Goal: Task Accomplishment & Management: Use online tool/utility

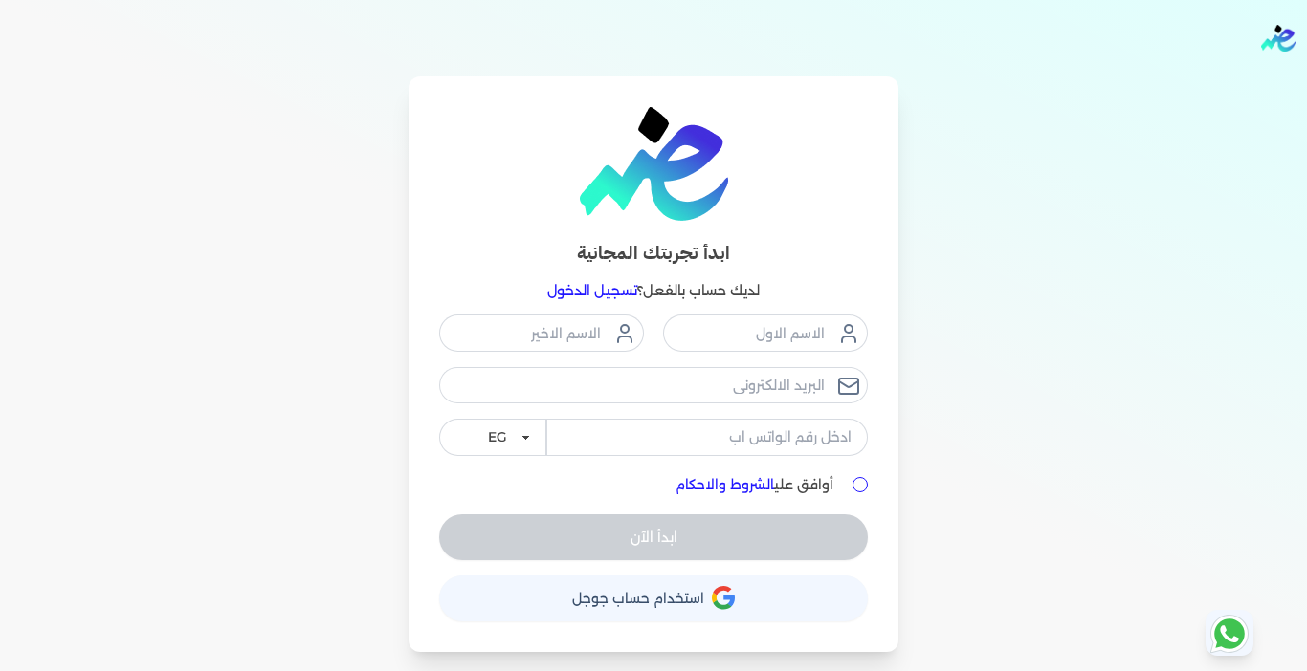
drag, startPoint x: 600, startPoint y: 291, endPoint x: 575, endPoint y: 285, distance: 25.5
click at [597, 290] on link "تسجيل الدخول" at bounding box center [592, 290] width 90 height 17
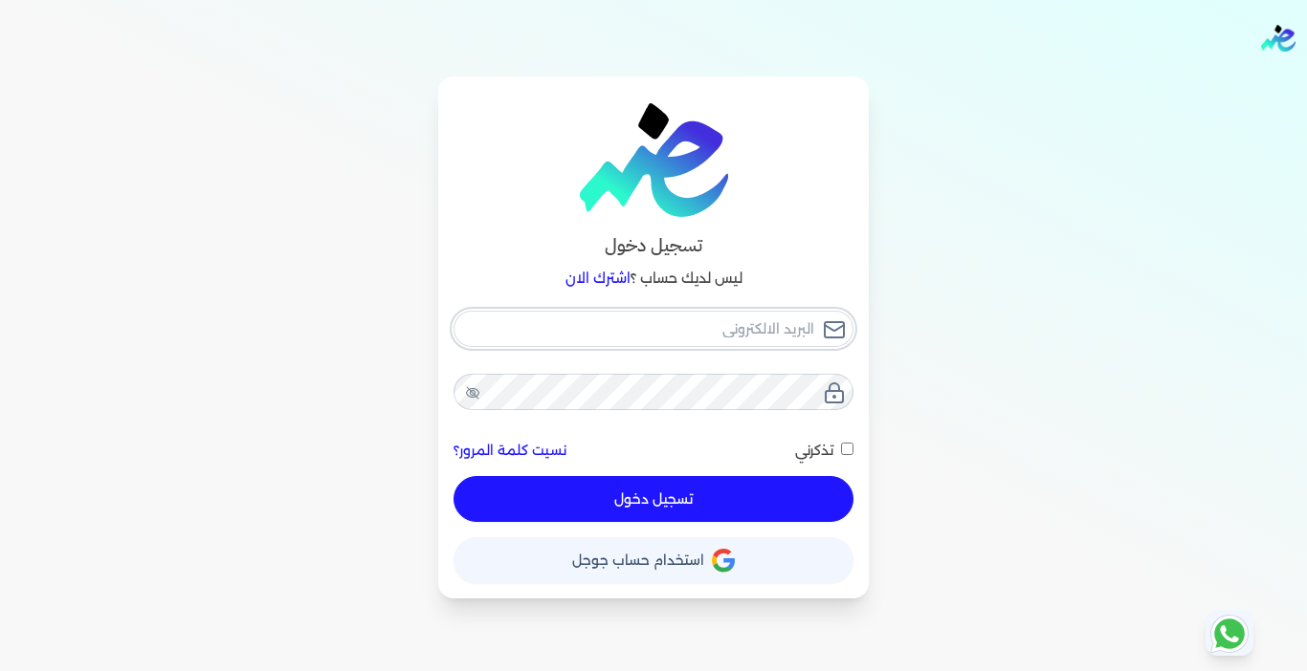
type input "[EMAIL_ADDRESS][DOMAIN_NAME]"
click at [635, 498] on button "تسجيل دخول" at bounding box center [653, 499] width 400 height 46
checkbox input "false"
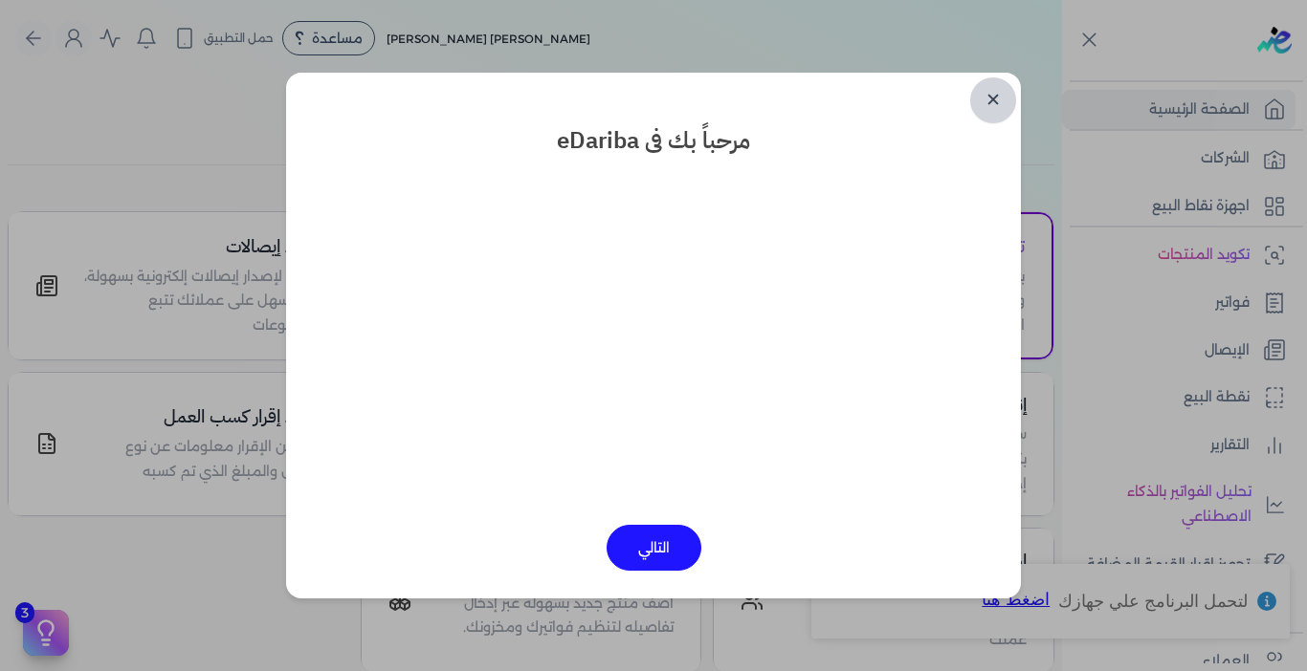
click at [992, 90] on link "✕" at bounding box center [993, 100] width 46 height 46
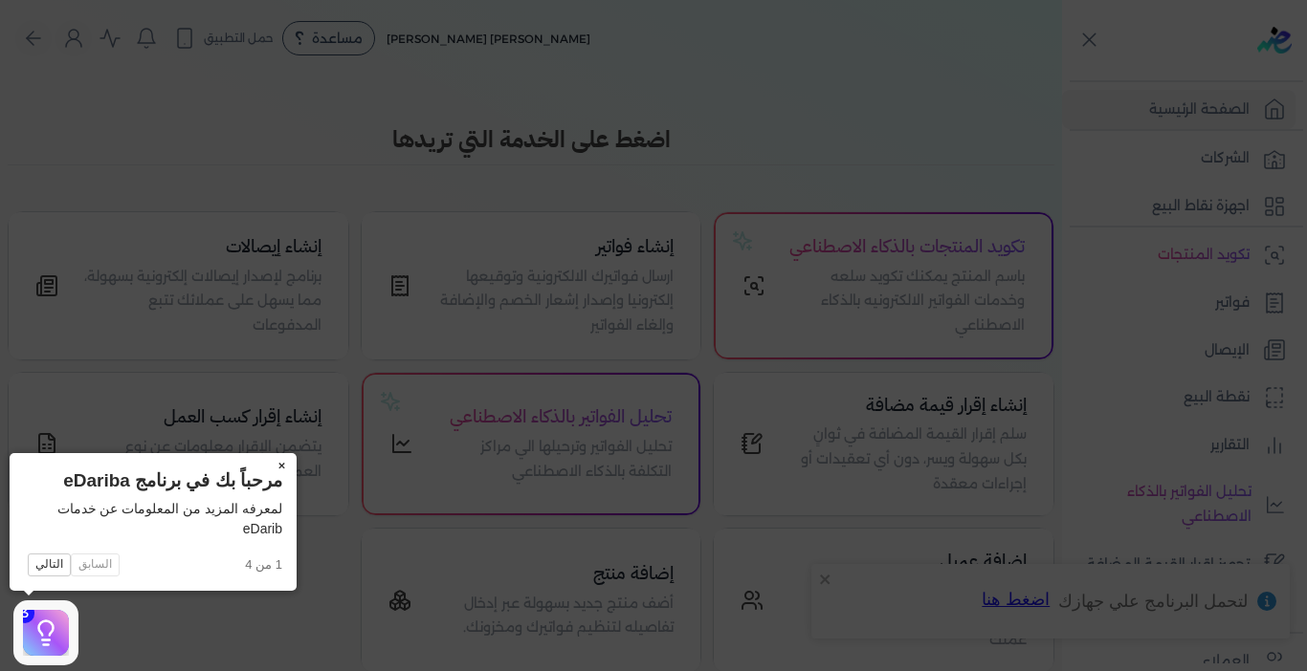
click at [278, 469] on button "×" at bounding box center [281, 466] width 31 height 27
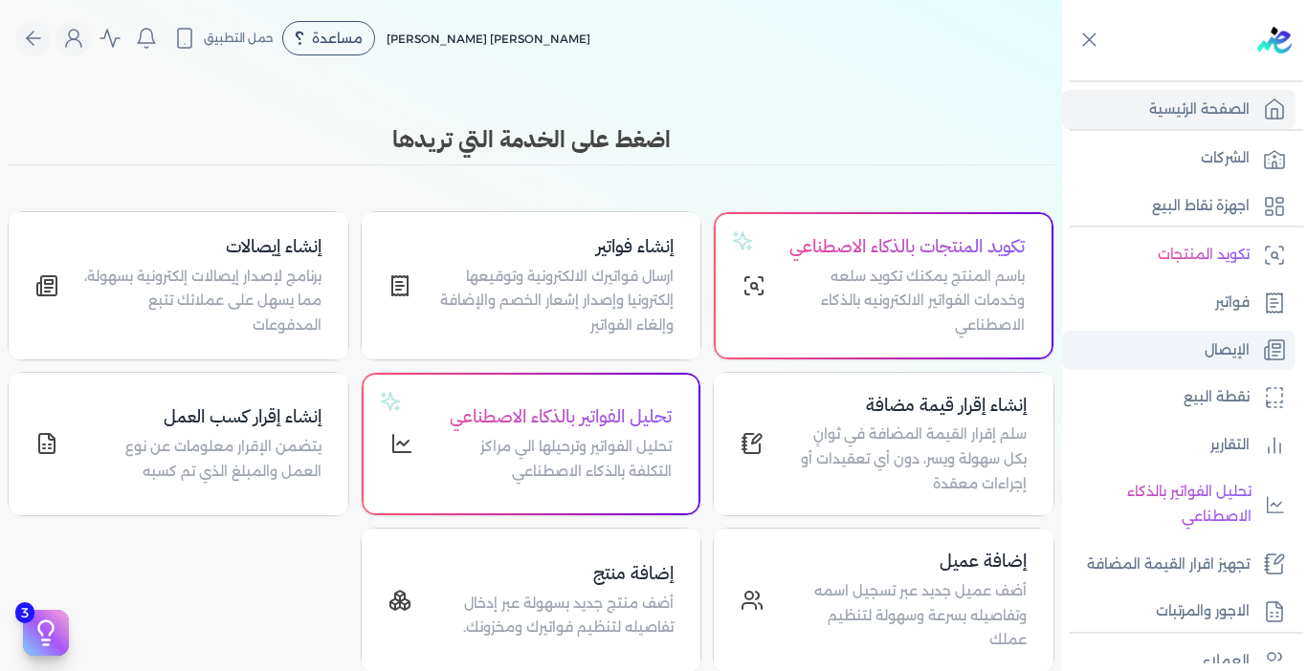
click at [1170, 345] on link "الإيصال" at bounding box center [1178, 351] width 233 height 40
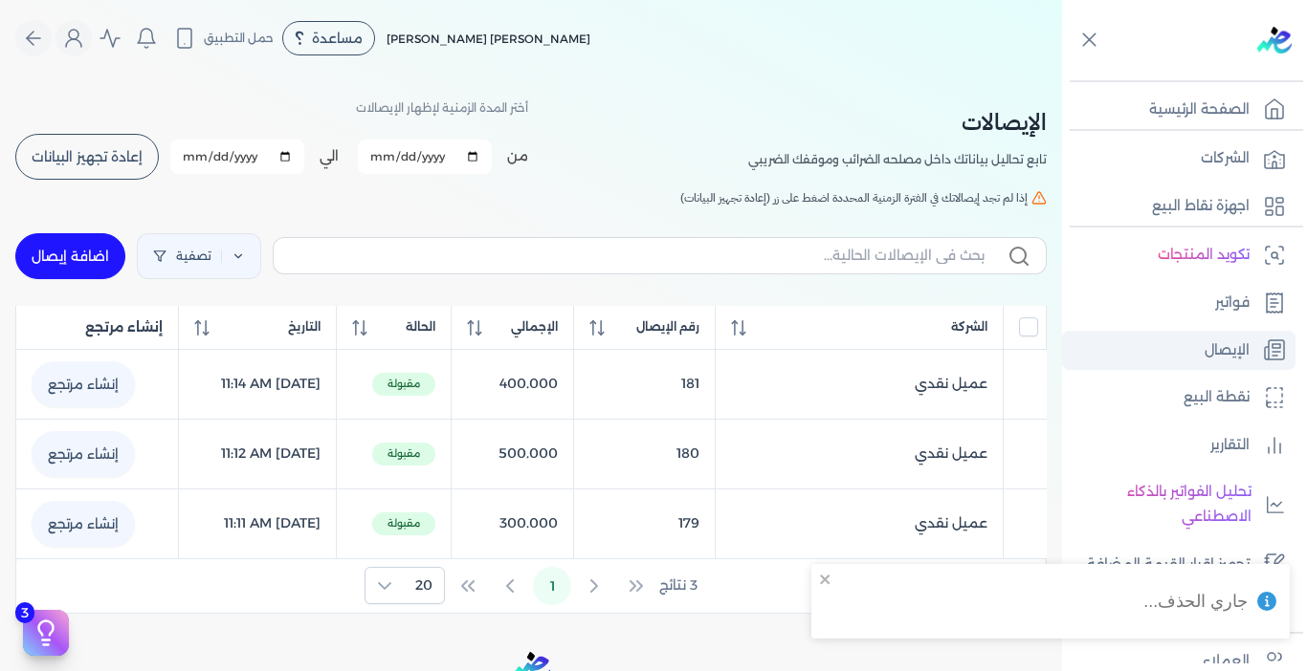
checkbox input "false"
click at [98, 258] on link "اضافة إيصال" at bounding box center [70, 256] width 110 height 46
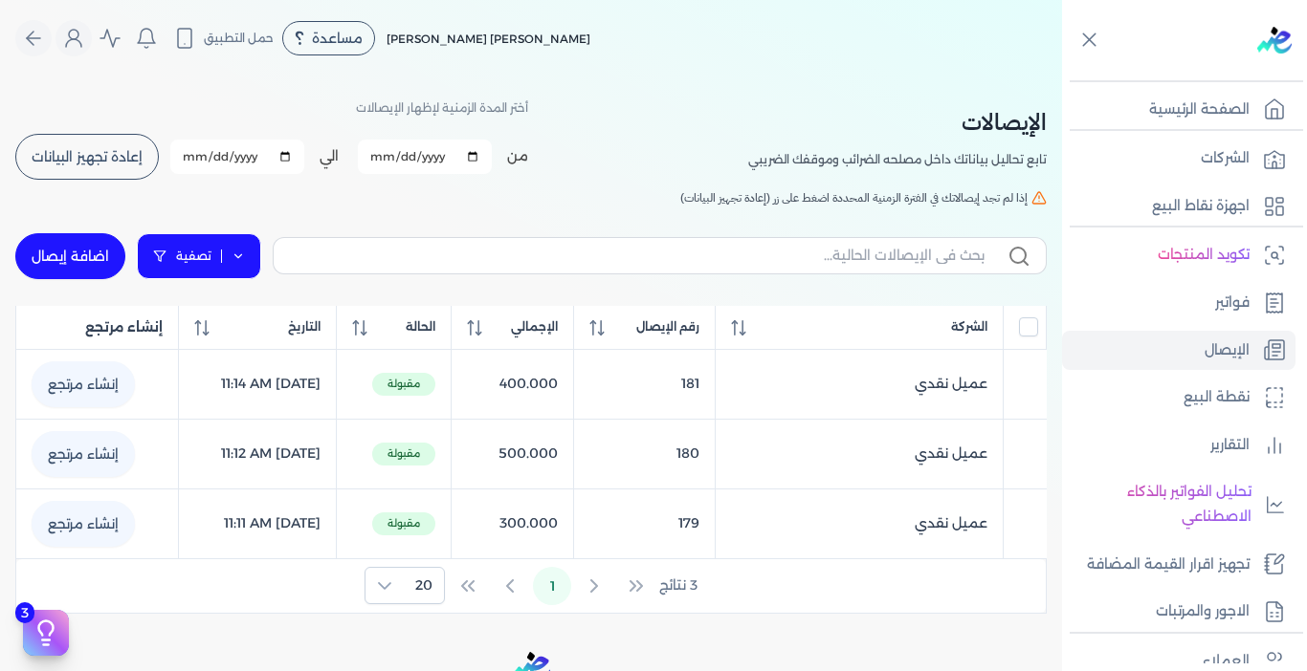
select select "EGP"
select select "EGS"
select select "B"
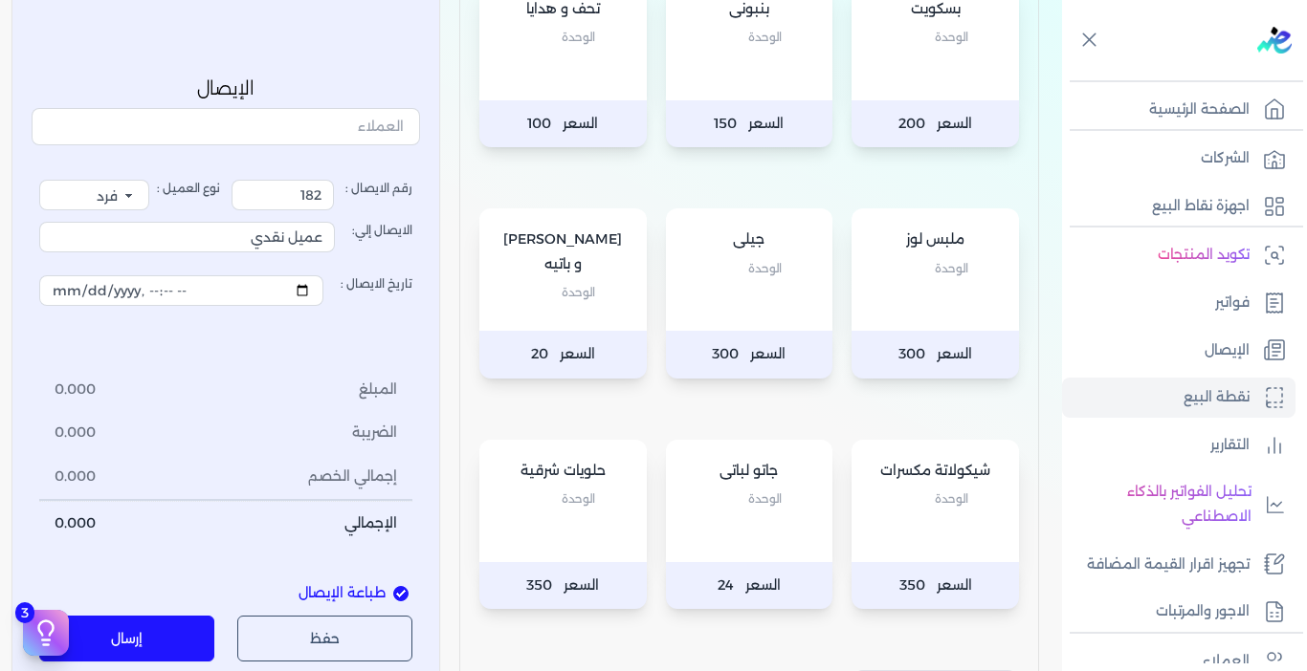
scroll to position [670, 0]
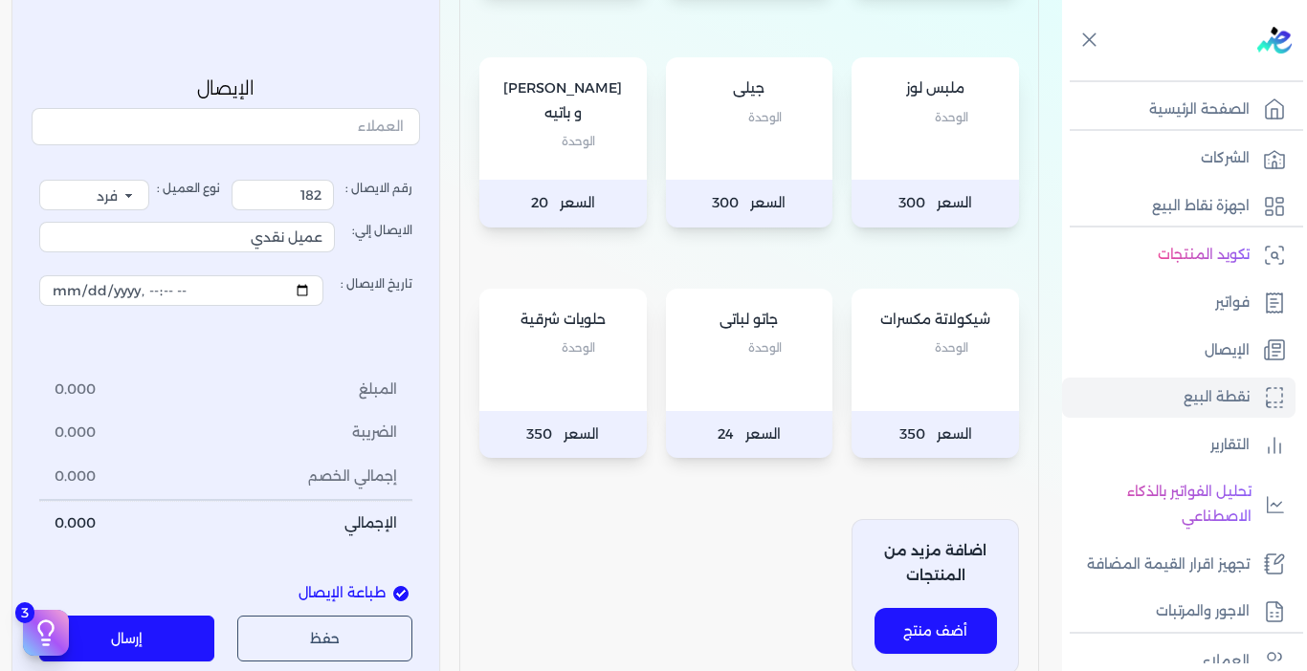
click at [575, 395] on div "حلويات شرقية الوحدة" at bounding box center [562, 350] width 167 height 122
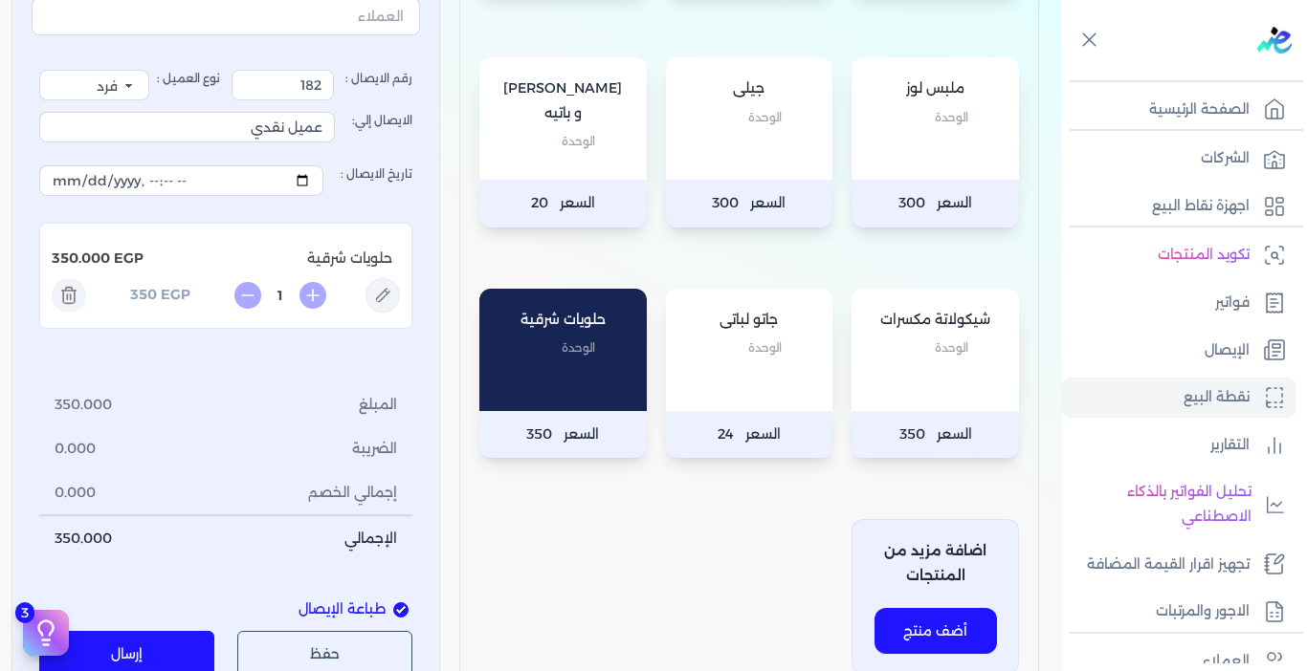
click at [316, 307] on icon at bounding box center [312, 295] width 27 height 27
type input "[DATE]T13:34"
type input "2"
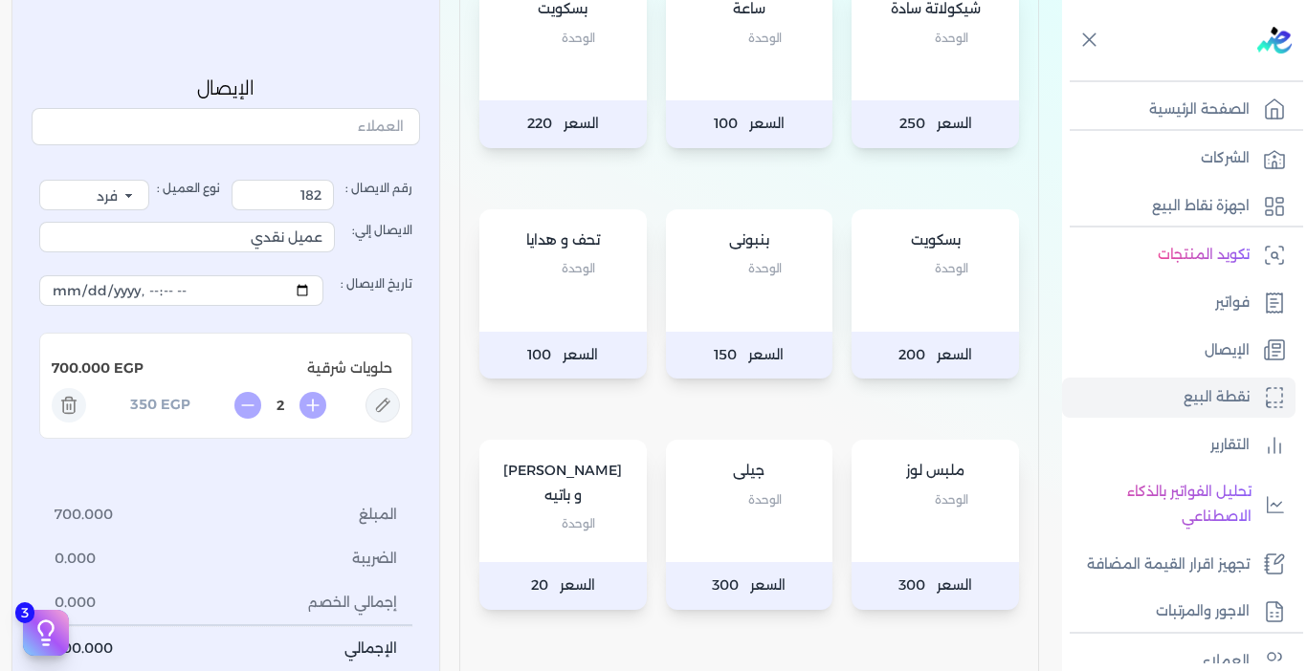
scroll to position [861, 0]
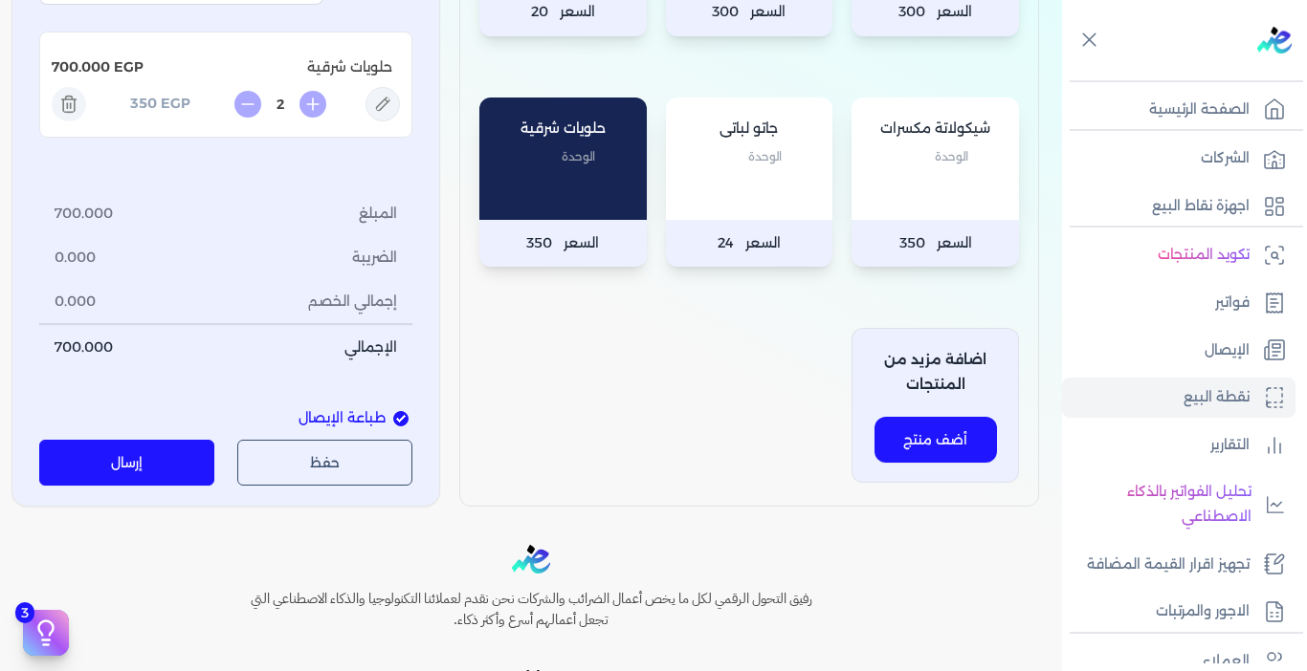
click at [189, 448] on button "إرسال" at bounding box center [126, 464] width 175 height 46
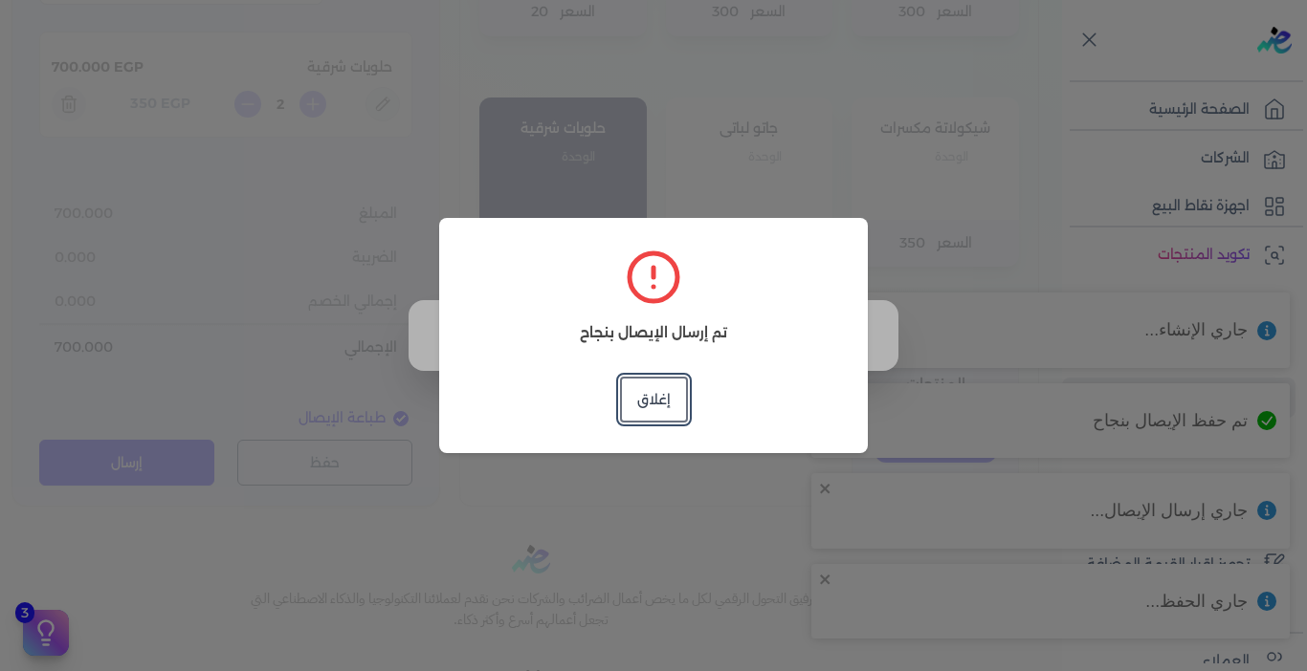
type input "[DATE]T13:34"
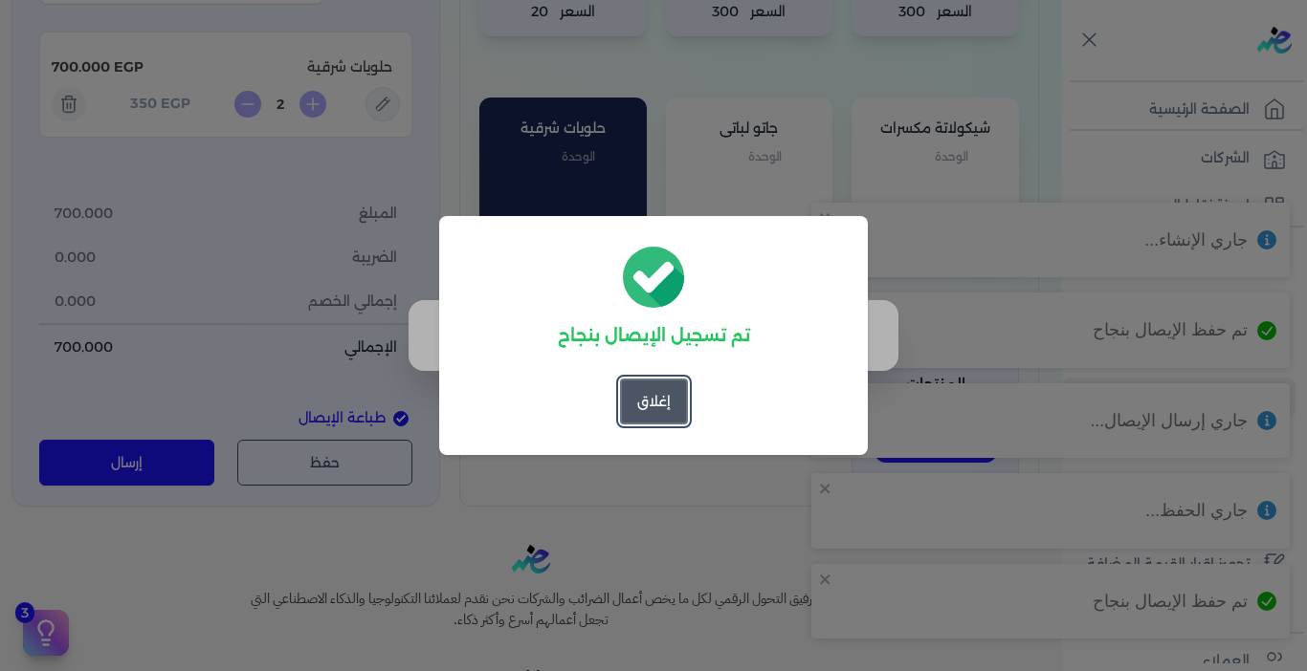
click at [671, 406] on button "إغلاق" at bounding box center [654, 402] width 68 height 46
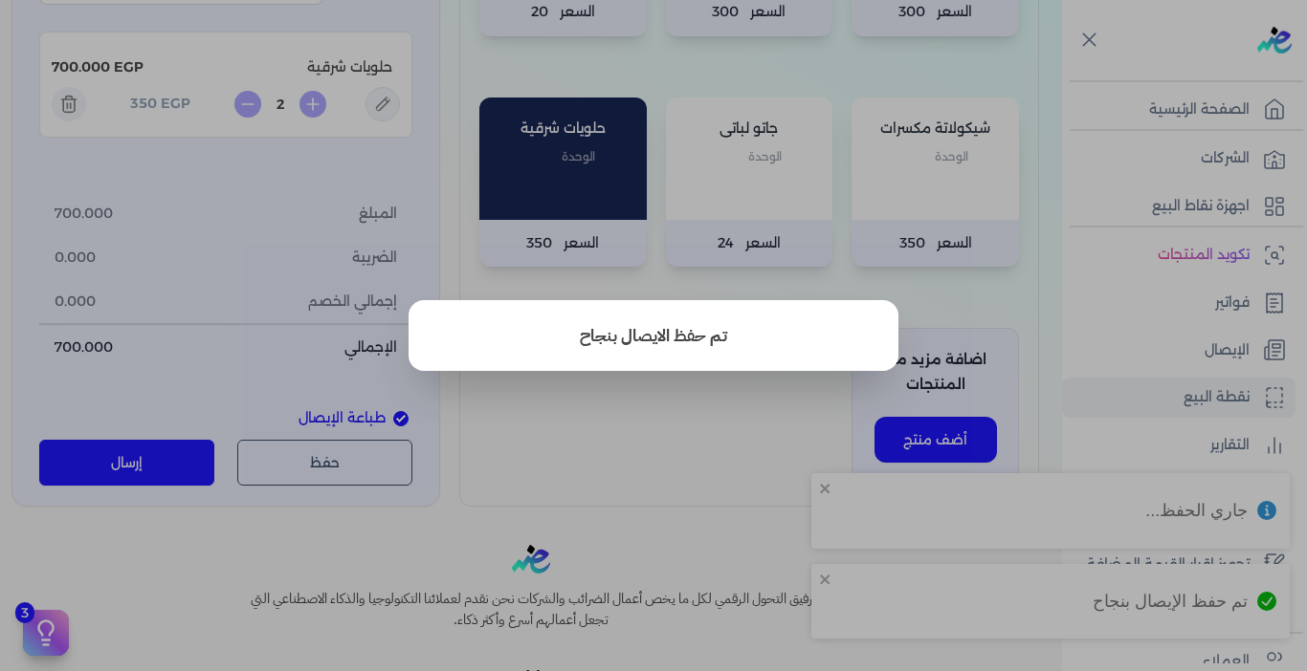
click at [735, 477] on button "close" at bounding box center [653, 335] width 1307 height 671
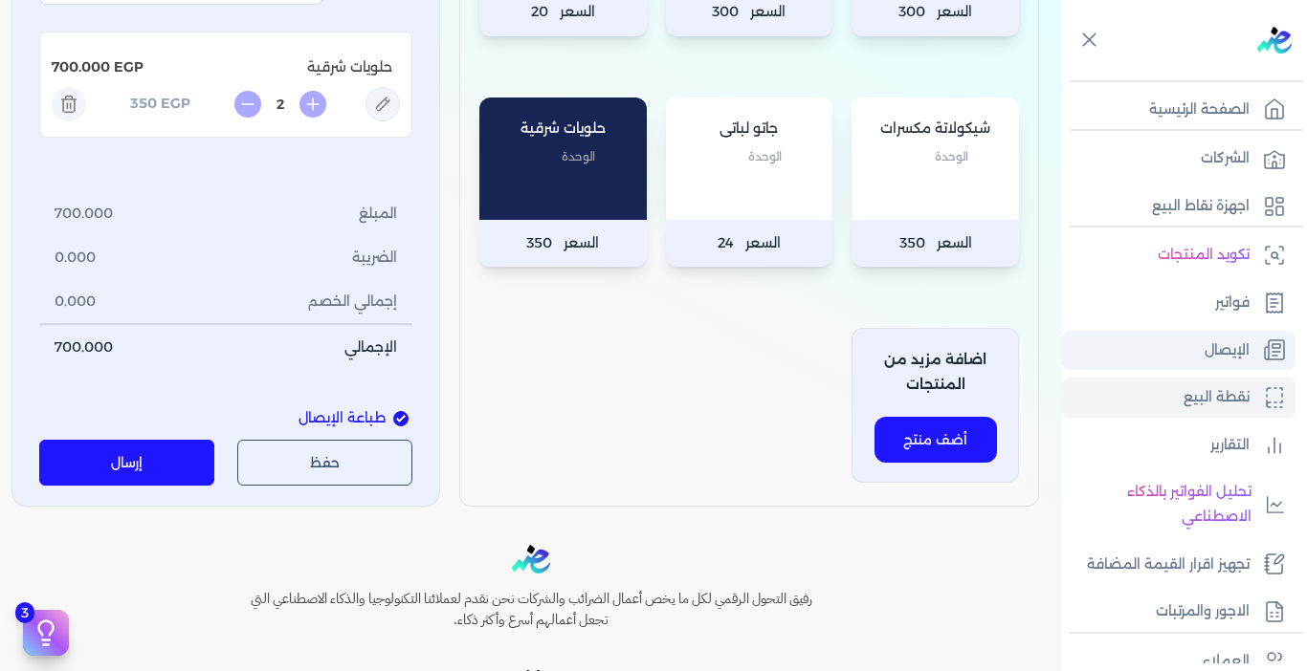
click at [1206, 356] on p "الإيصال" at bounding box center [1226, 351] width 45 height 25
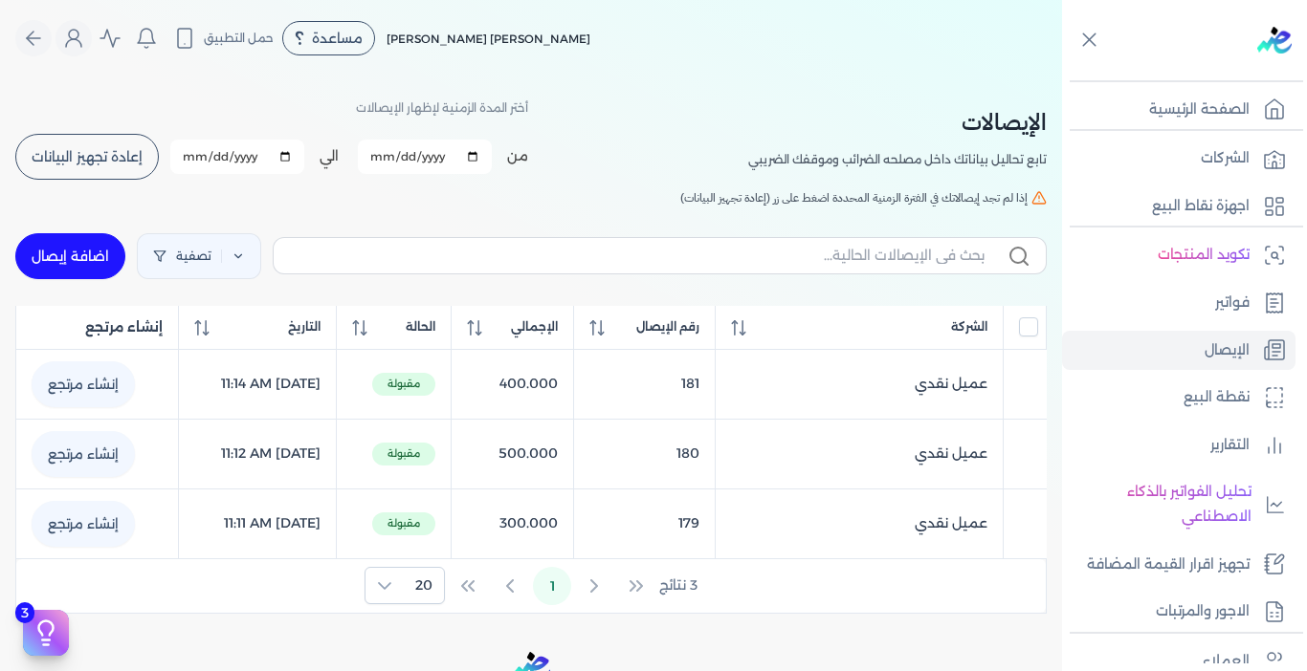
click at [94, 158] on span "إعادة تجهيز البيانات" at bounding box center [87, 156] width 111 height 13
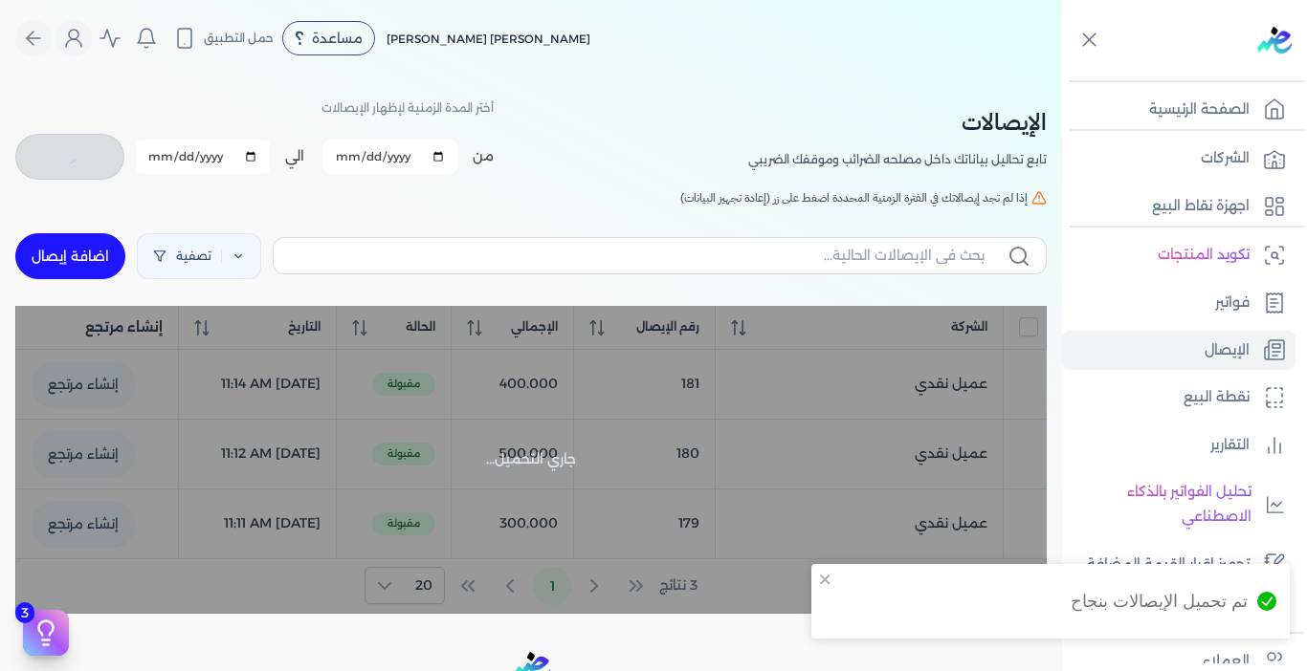
checkbox input "false"
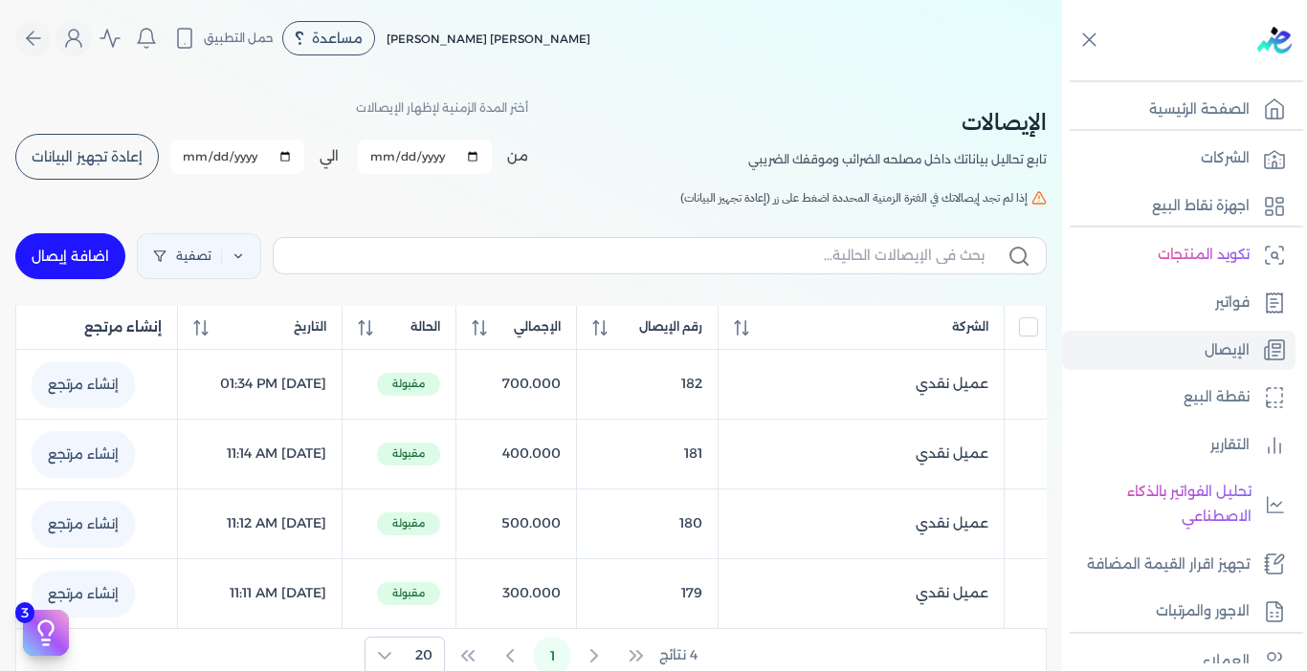
click at [67, 255] on link "اضافة إيصال" at bounding box center [70, 256] width 110 height 46
select select "EGP"
select select "EGS"
select select "B"
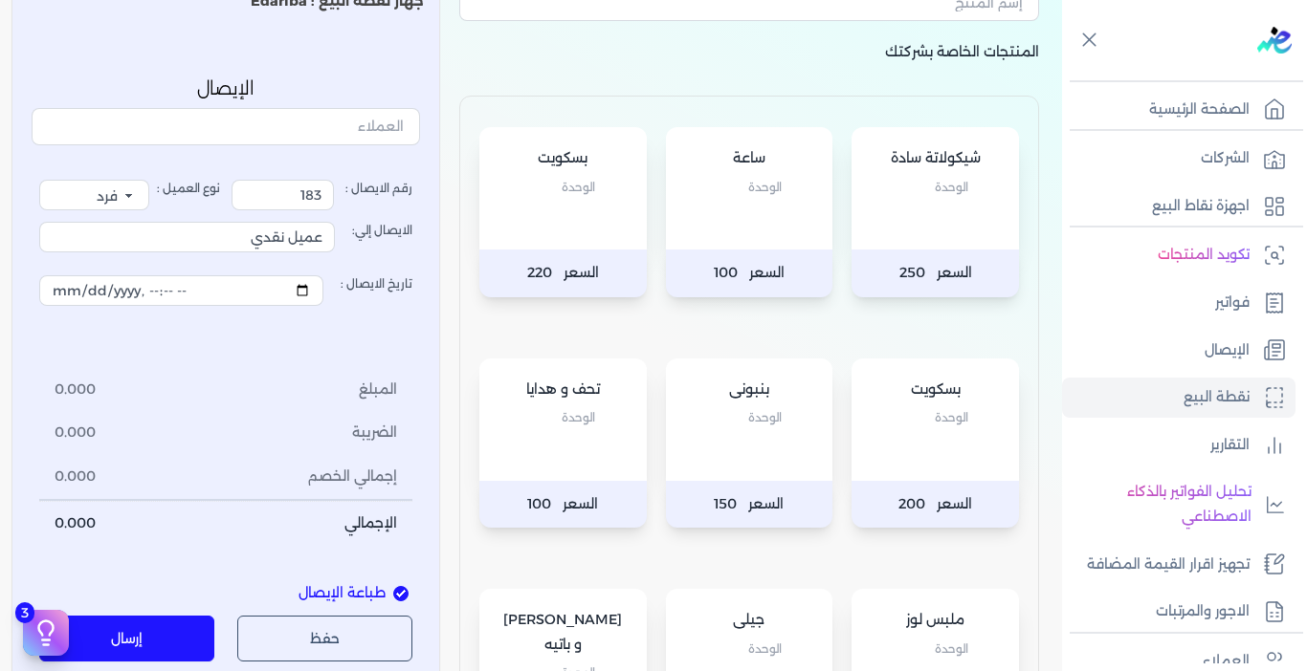
scroll to position [191, 0]
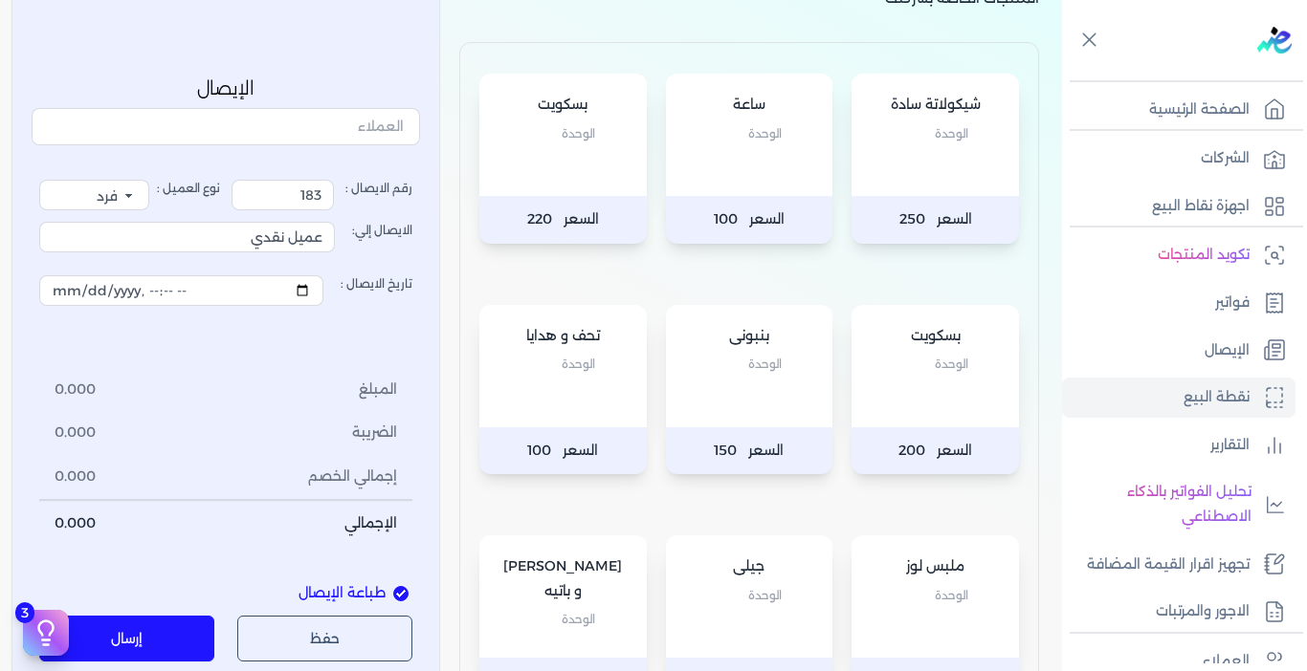
click at [895, 415] on div "بسكويت الوحدة" at bounding box center [934, 366] width 167 height 122
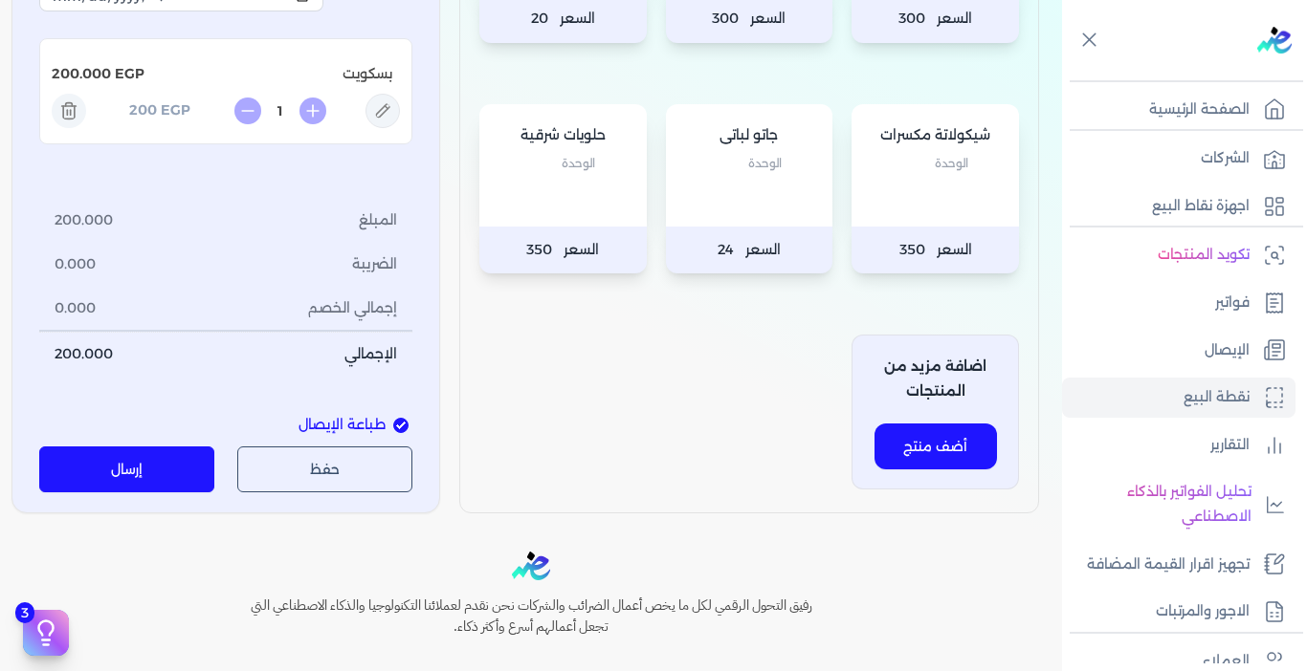
scroll to position [861, 0]
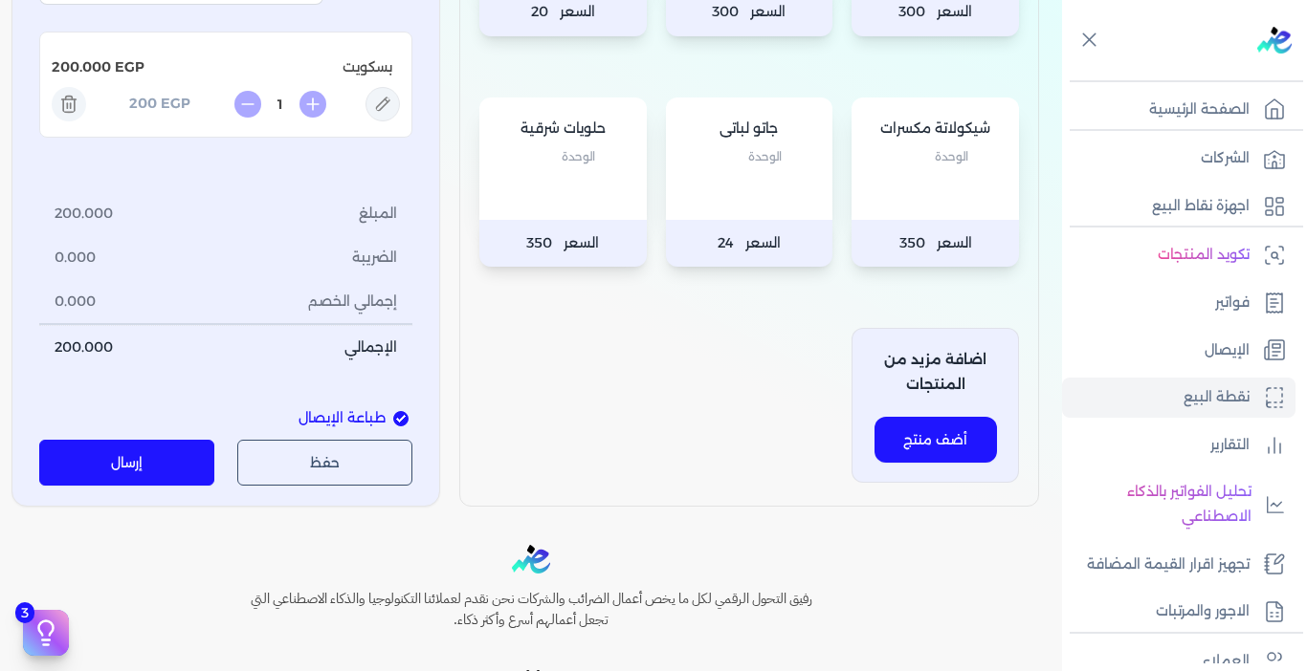
click at [170, 465] on button "إرسال" at bounding box center [126, 464] width 175 height 46
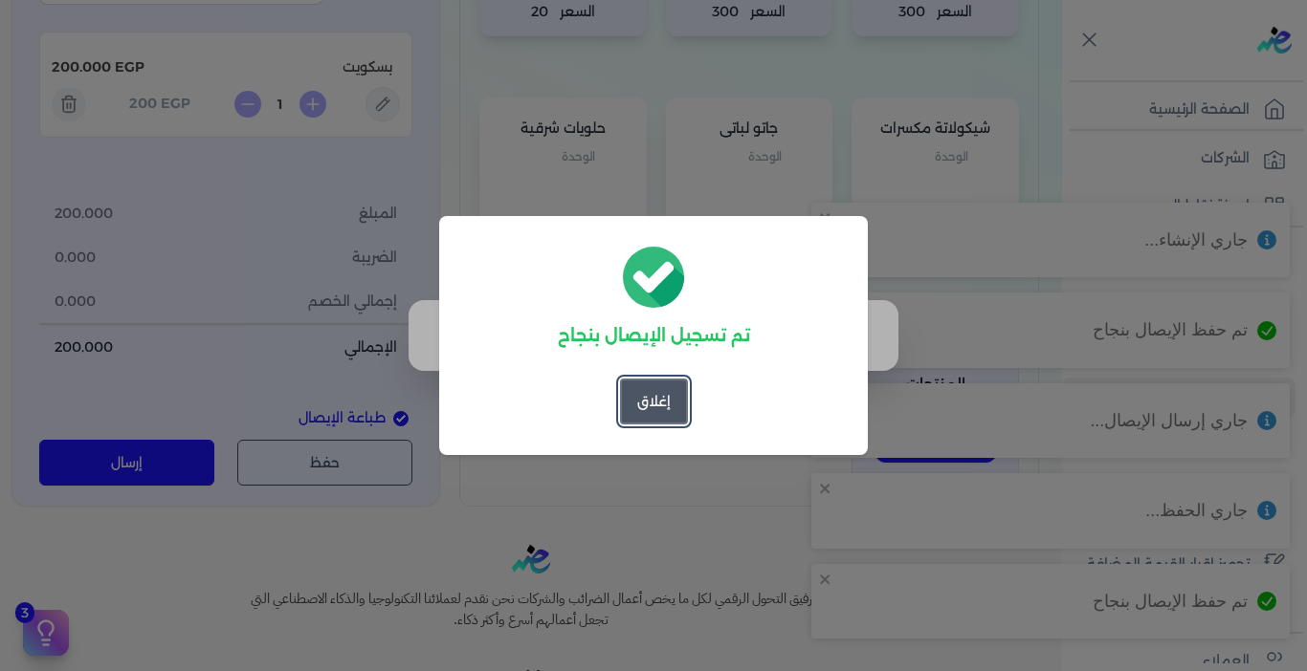
click at [642, 414] on button "إغلاق" at bounding box center [654, 402] width 68 height 46
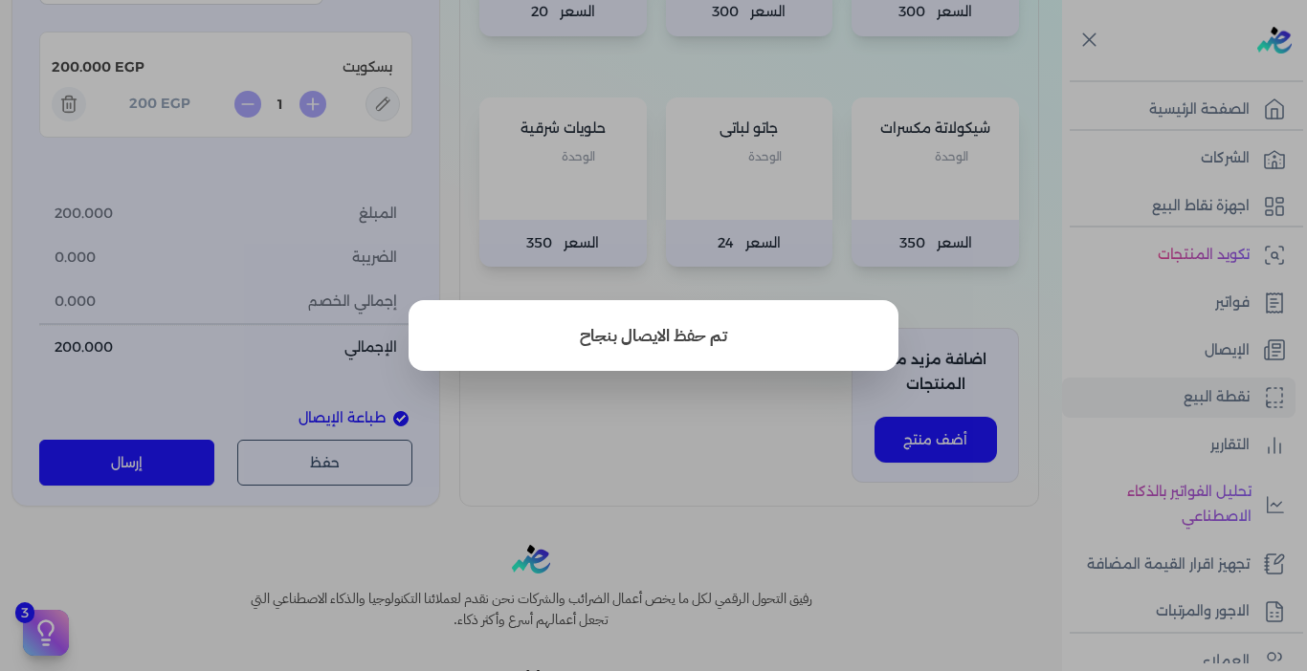
click at [1220, 344] on button "close" at bounding box center [653, 335] width 1307 height 671
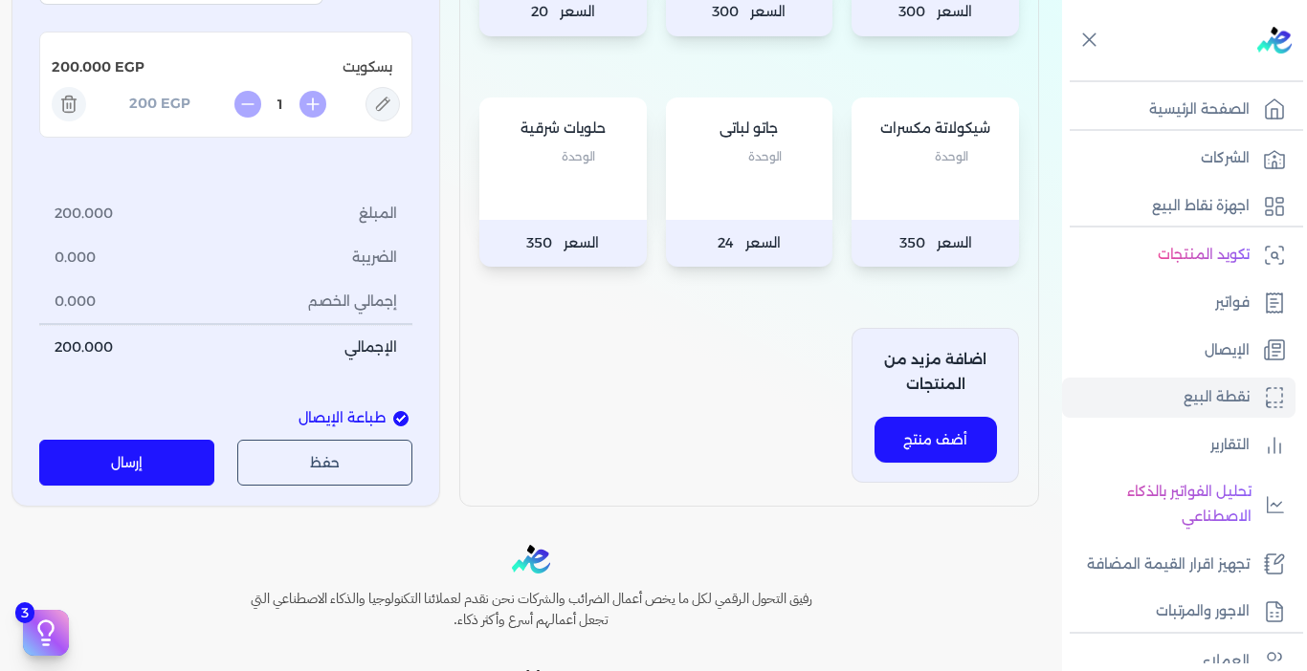
click at [1220, 344] on p "الإيصال" at bounding box center [1226, 351] width 45 height 25
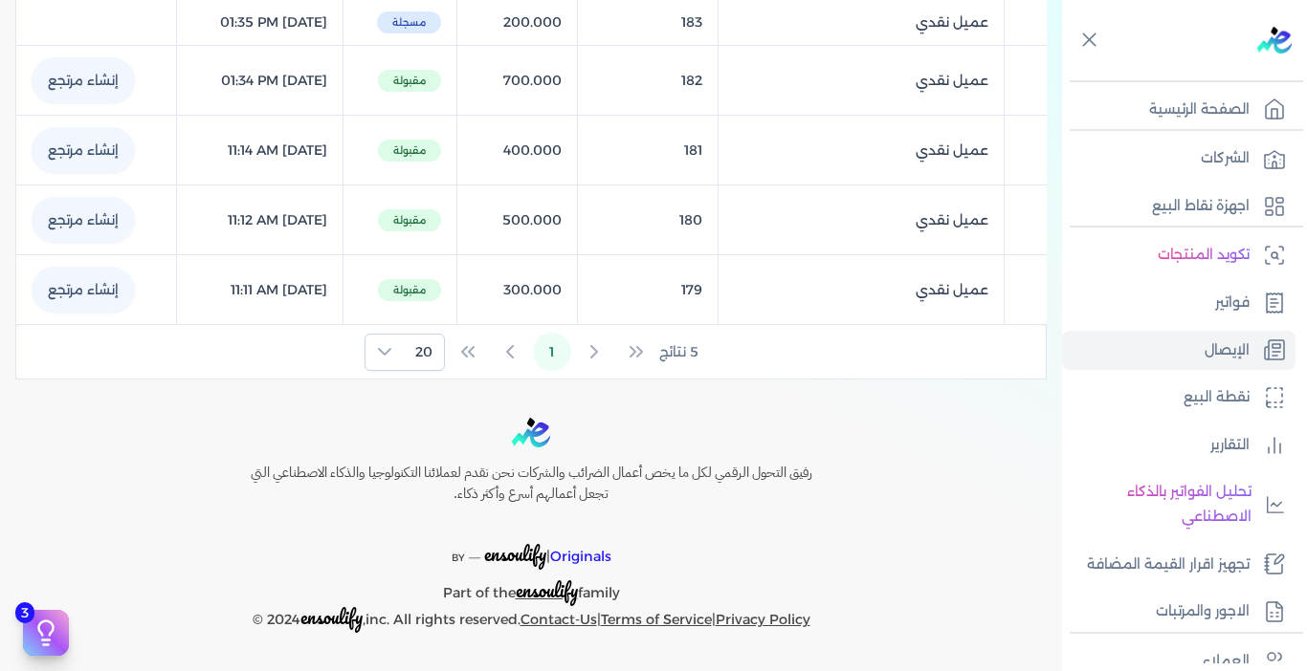
scroll to position [159, 0]
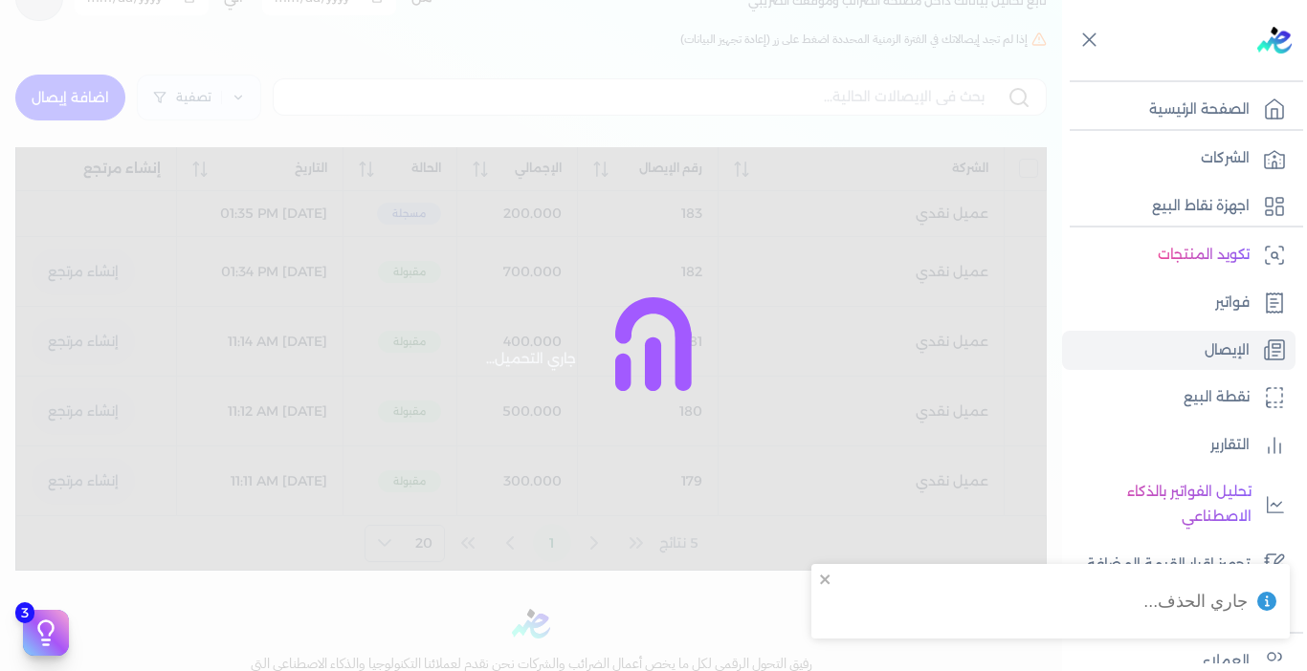
checkbox input "false"
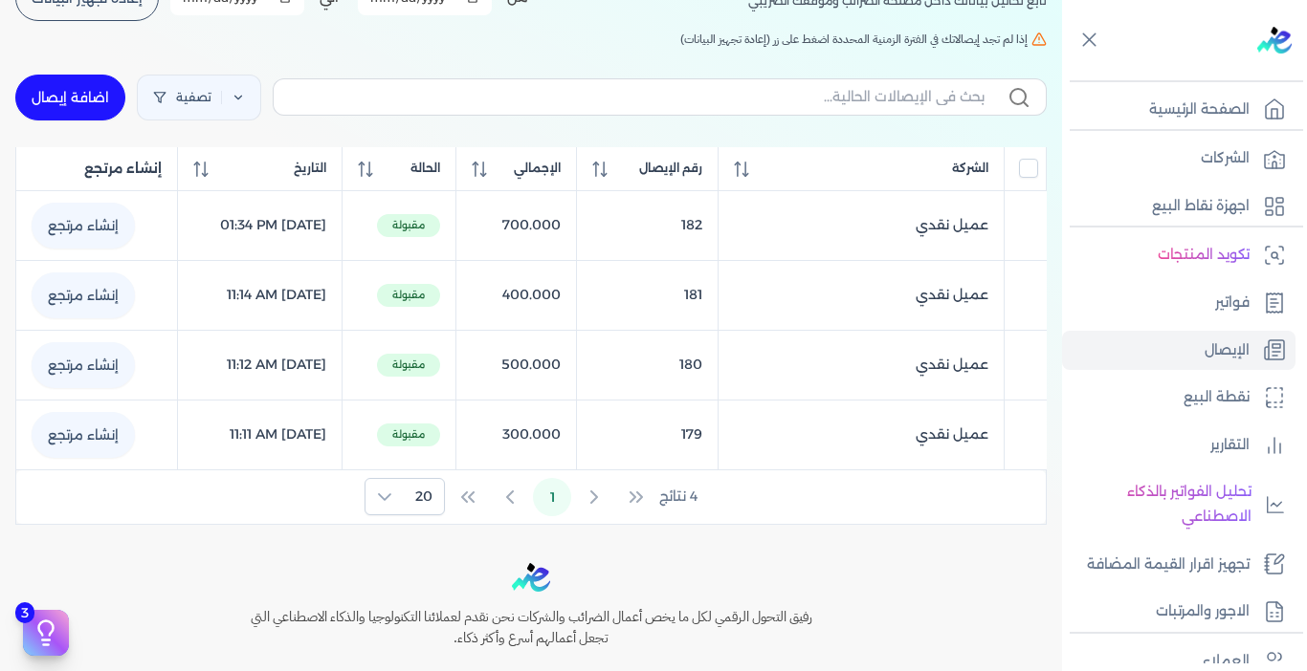
click at [97, 97] on link "اضافة إيصال" at bounding box center [70, 98] width 110 height 46
select select "EGP"
select select "EGS"
select select "B"
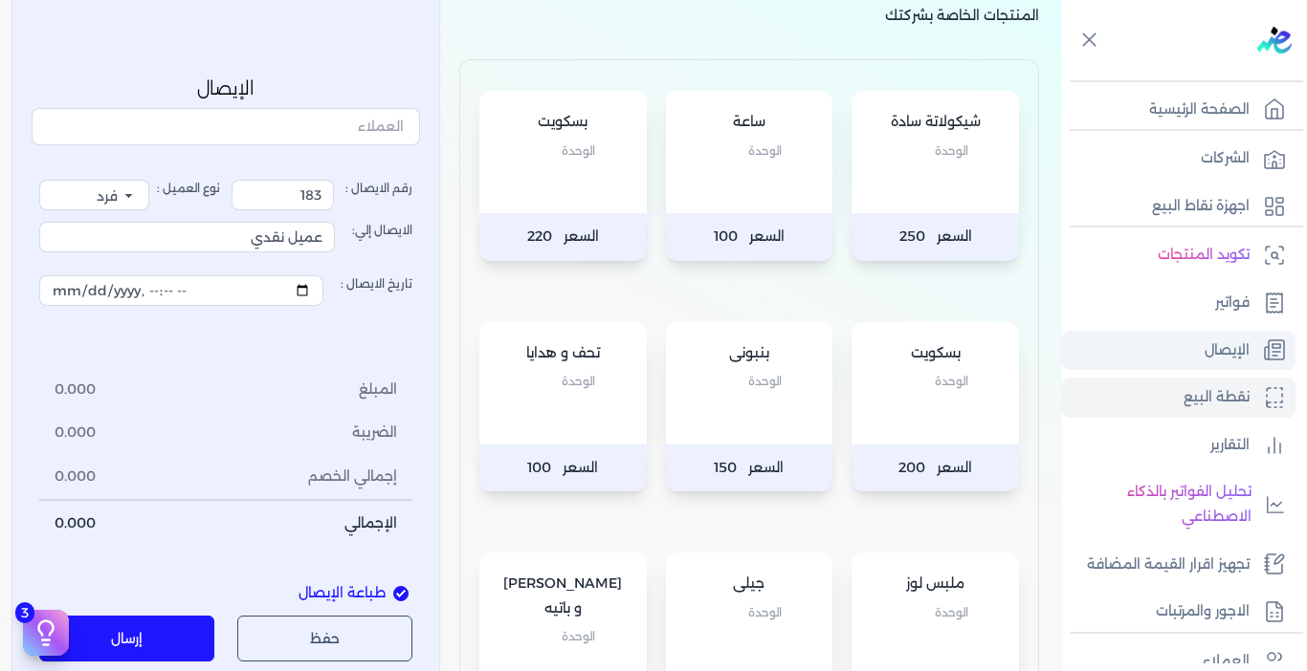
click at [1236, 347] on p "الإيصال" at bounding box center [1226, 351] width 45 height 25
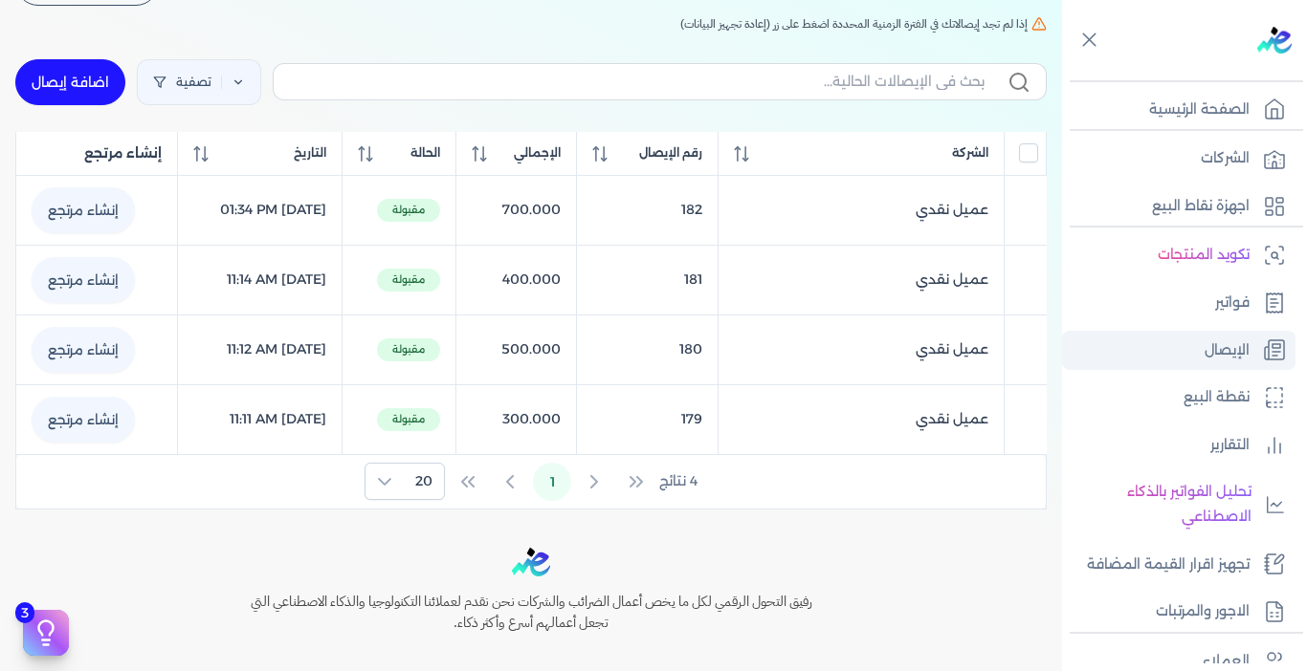
scroll to position [159, 0]
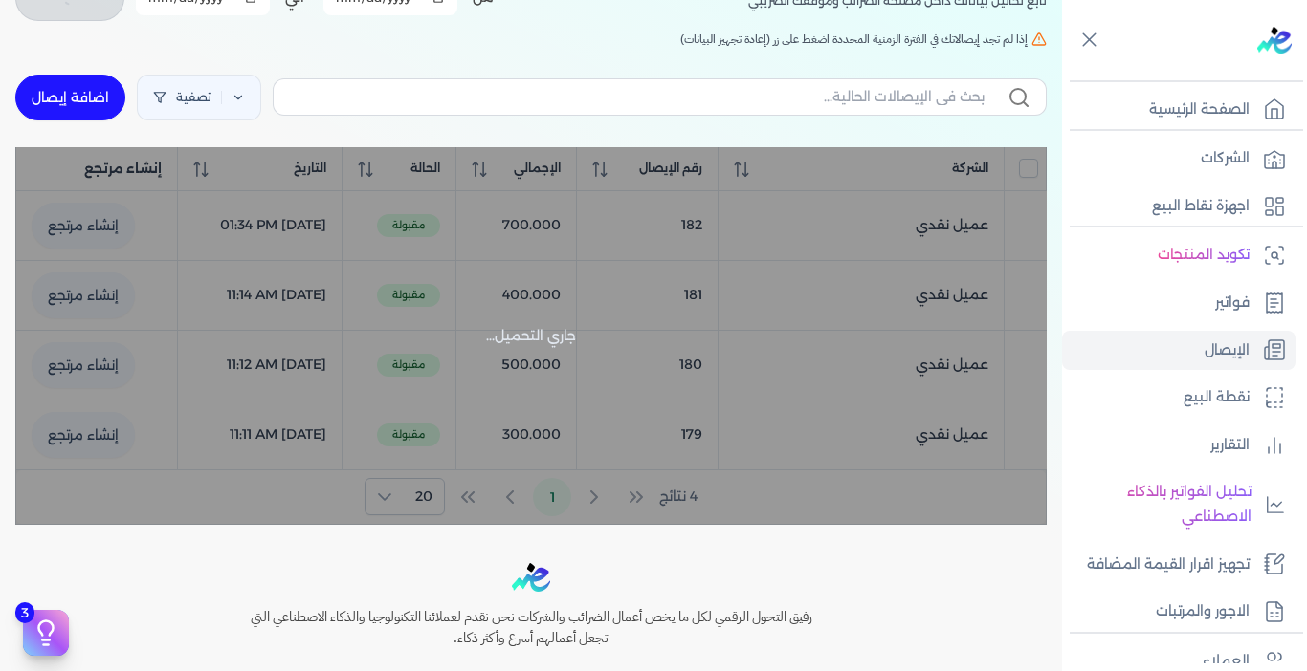
checkbox input "false"
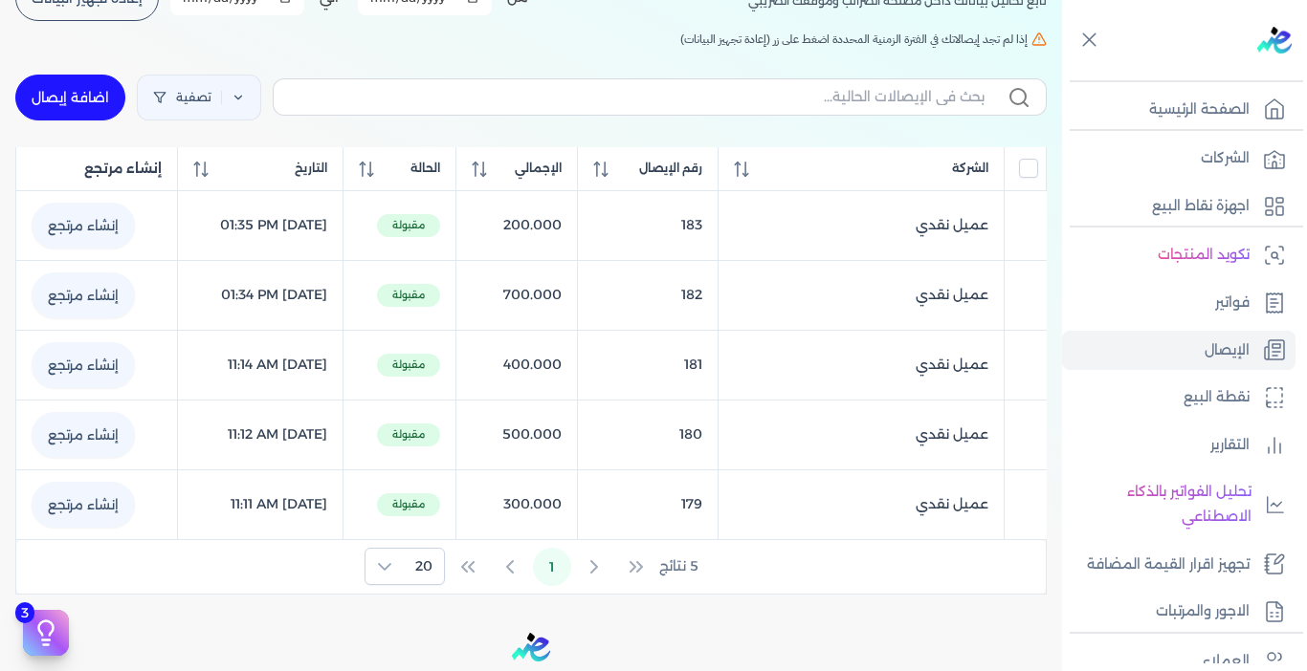
click at [89, 105] on link "اضافة إيصال" at bounding box center [70, 98] width 110 height 46
select select "EGP"
select select "EGS"
select select "B"
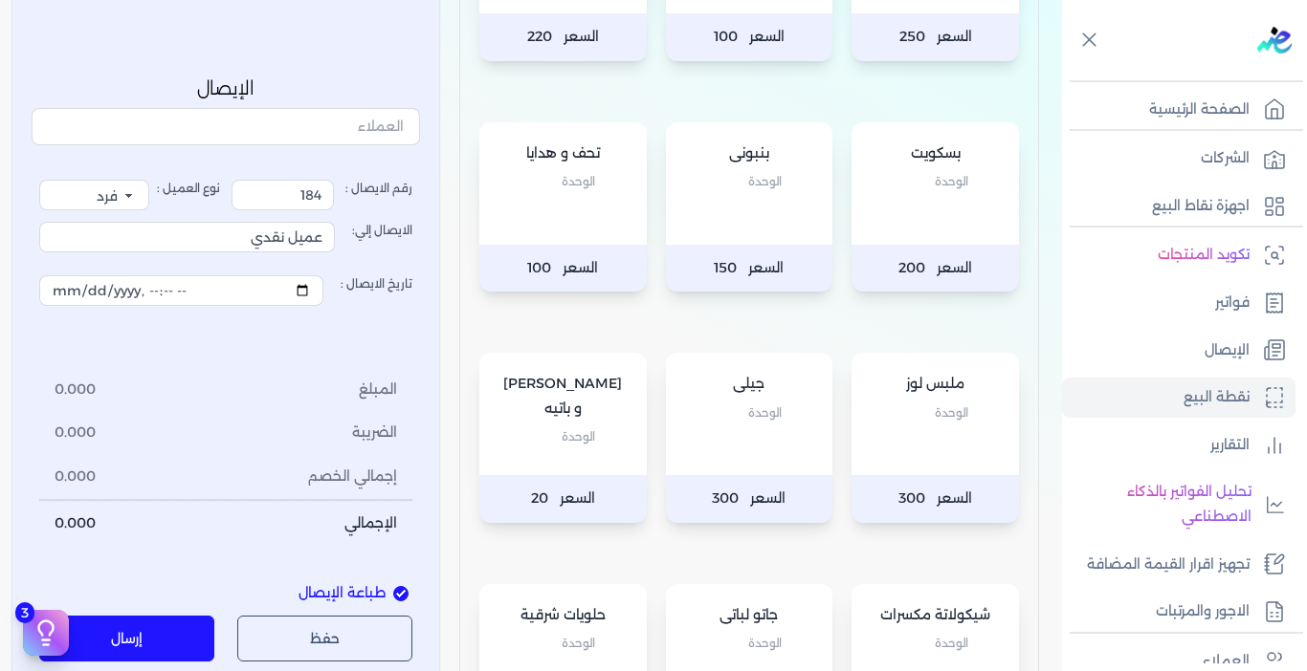
scroll to position [365, 0]
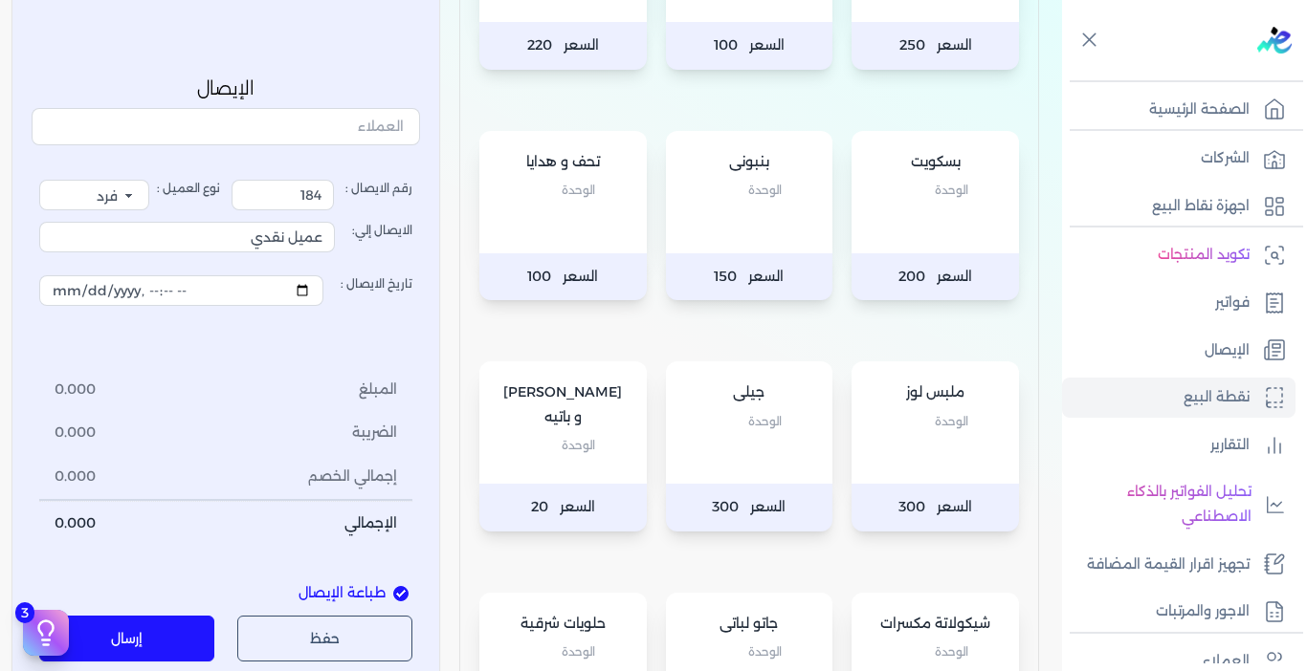
click at [609, 245] on div "تحف و هدايا الوحدة" at bounding box center [562, 192] width 167 height 122
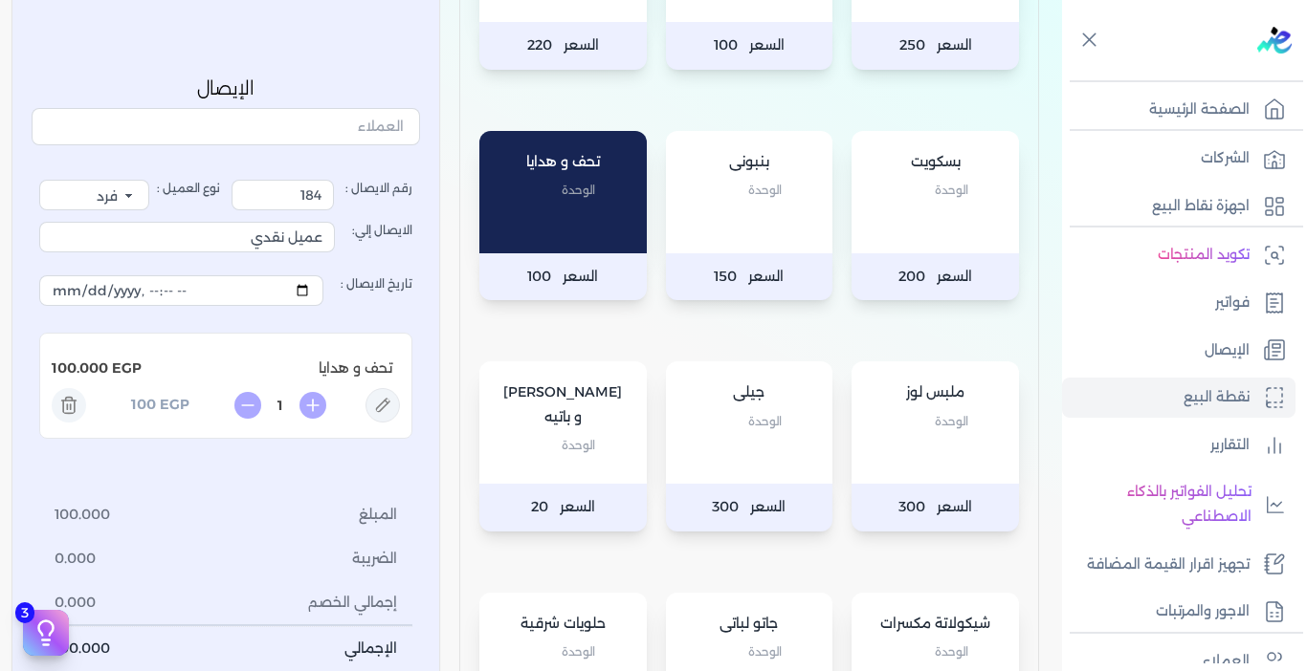
click at [313, 408] on icon at bounding box center [312, 406] width 27 height 27
type input "2"
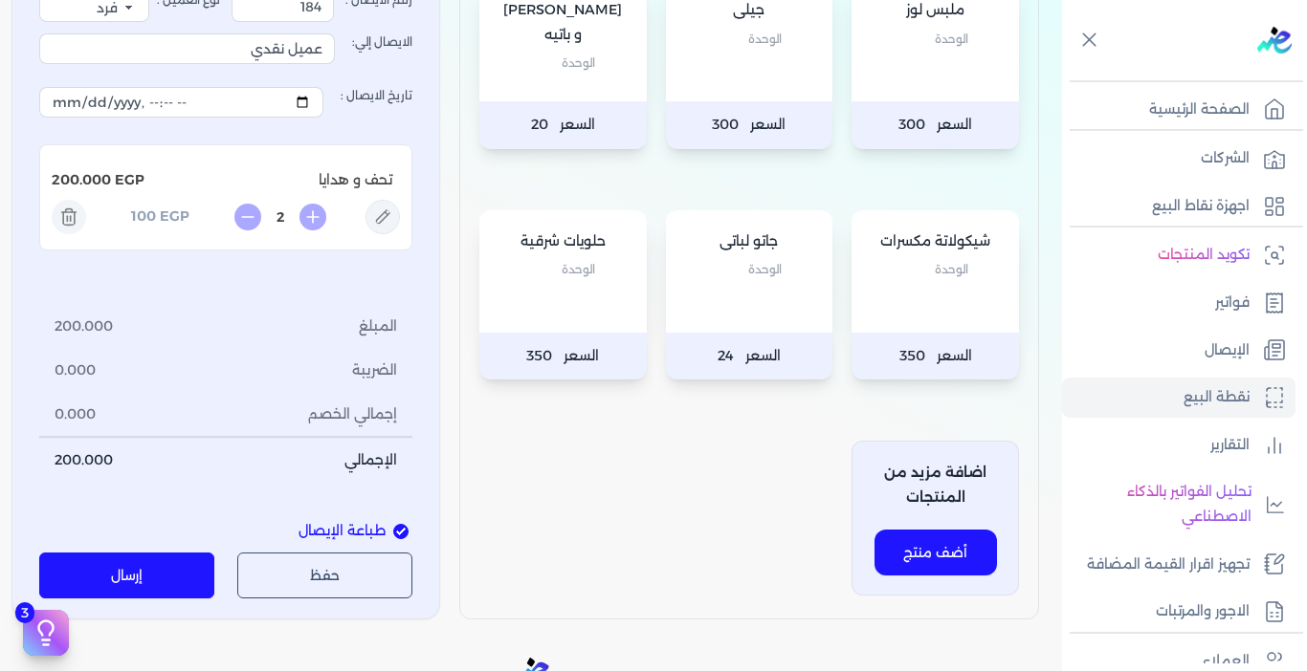
click at [159, 573] on button "إرسال" at bounding box center [126, 577] width 175 height 46
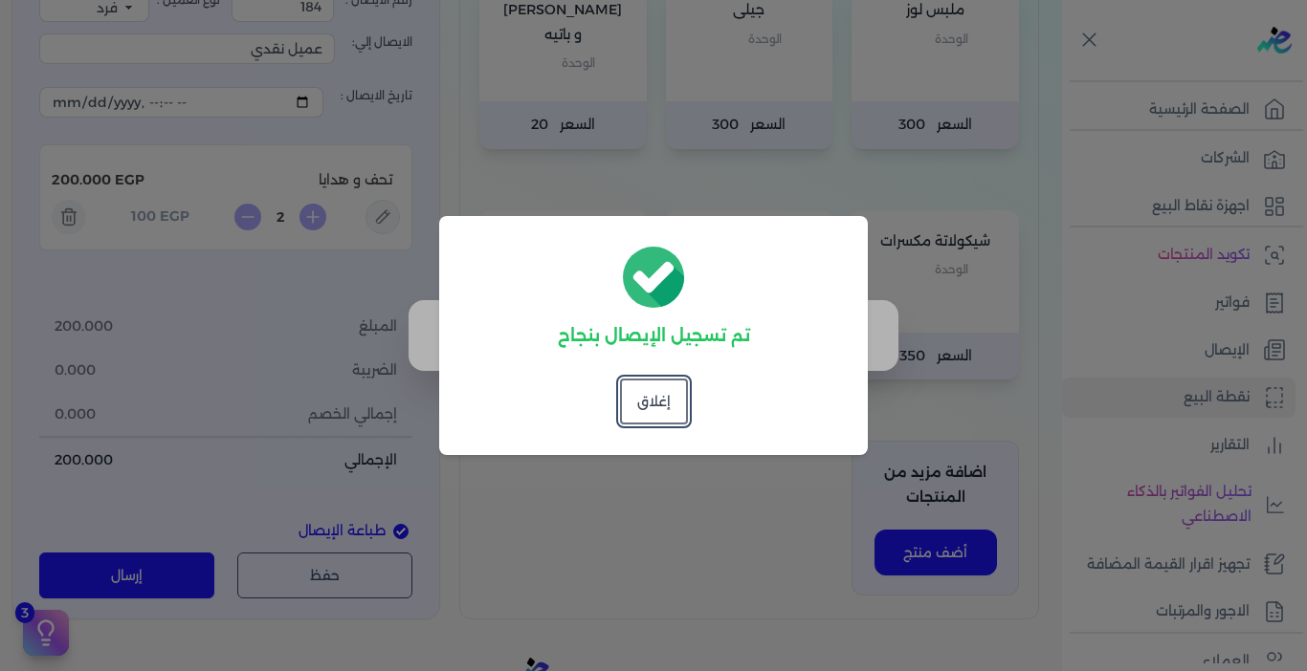
click at [674, 398] on button "إغلاق" at bounding box center [654, 402] width 68 height 46
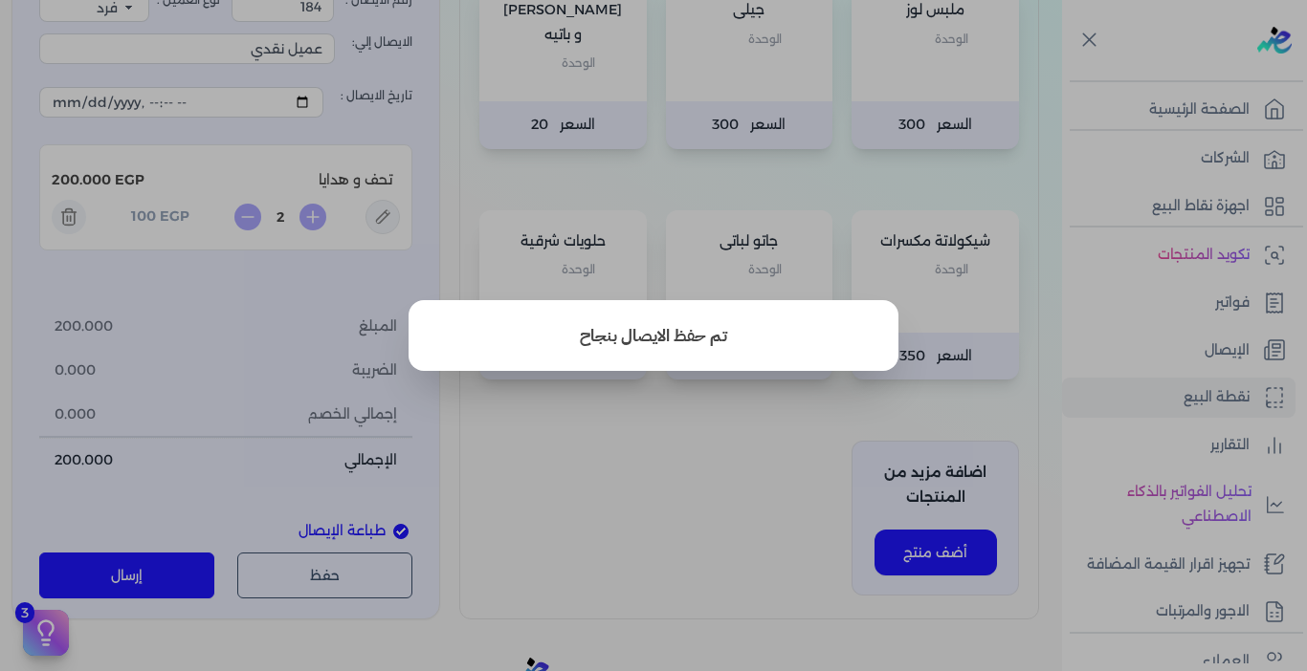
click at [570, 451] on button "close" at bounding box center [653, 335] width 1307 height 671
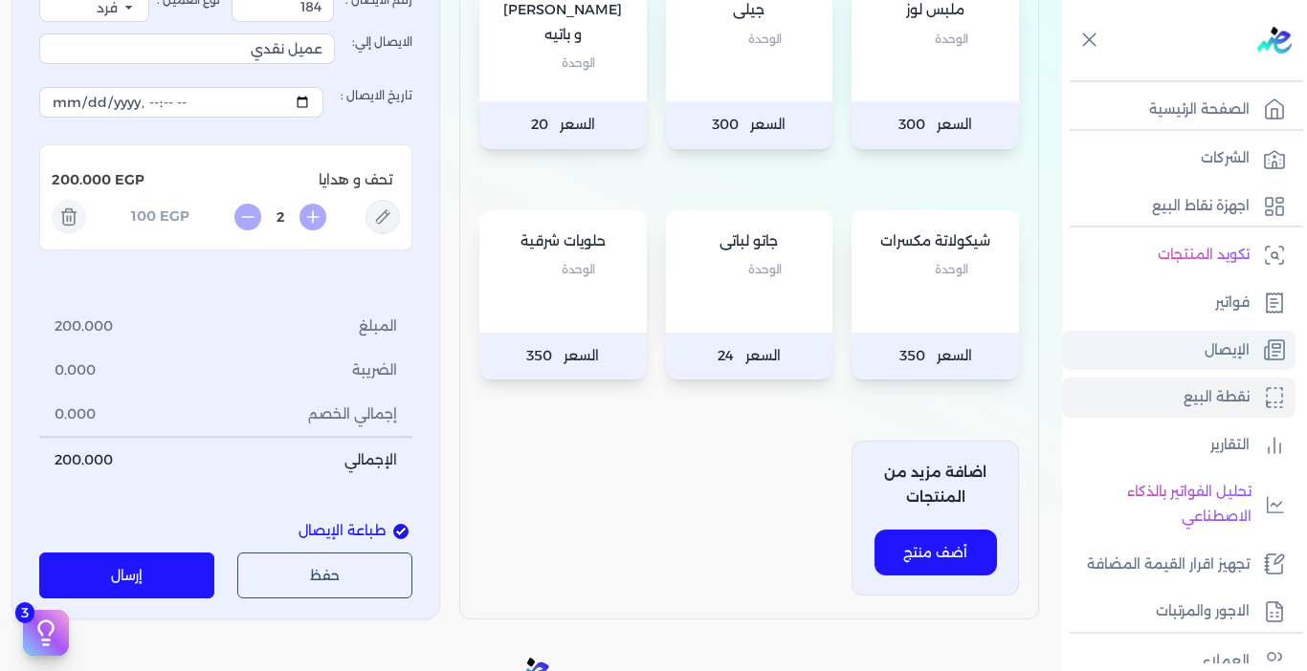
click at [1196, 348] on link "الإيصال" at bounding box center [1178, 351] width 233 height 40
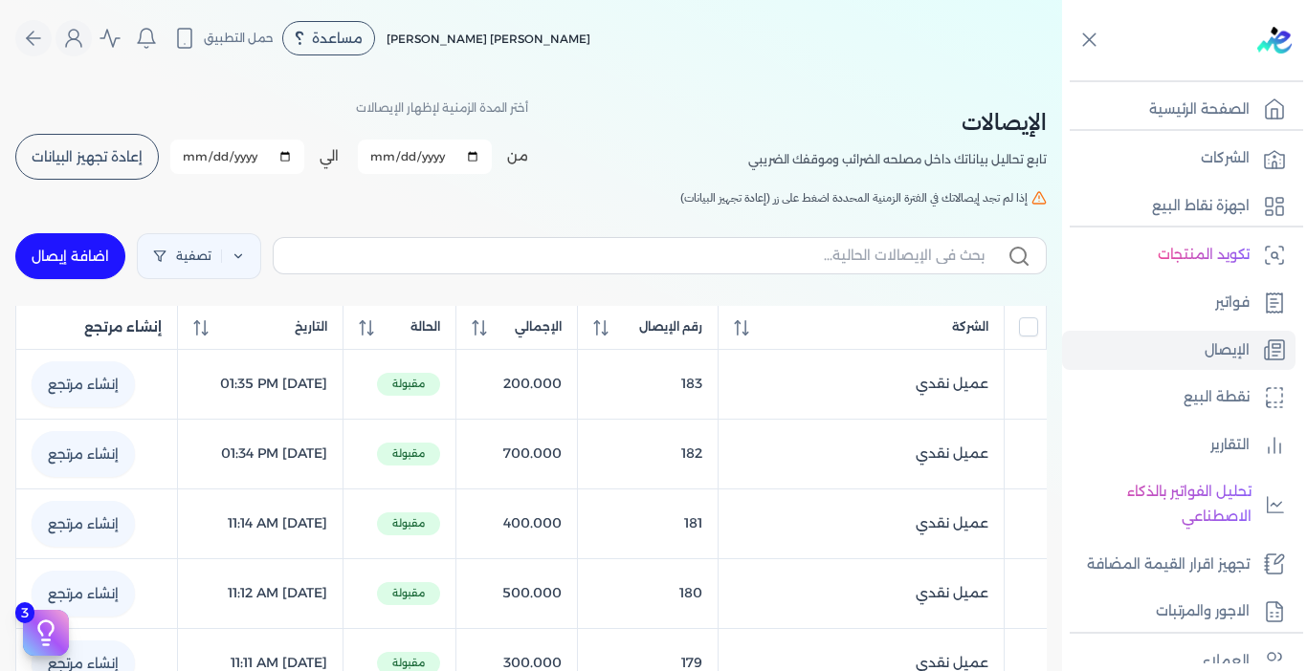
click at [120, 151] on span "إعادة تجهيز البيانات" at bounding box center [87, 156] width 111 height 13
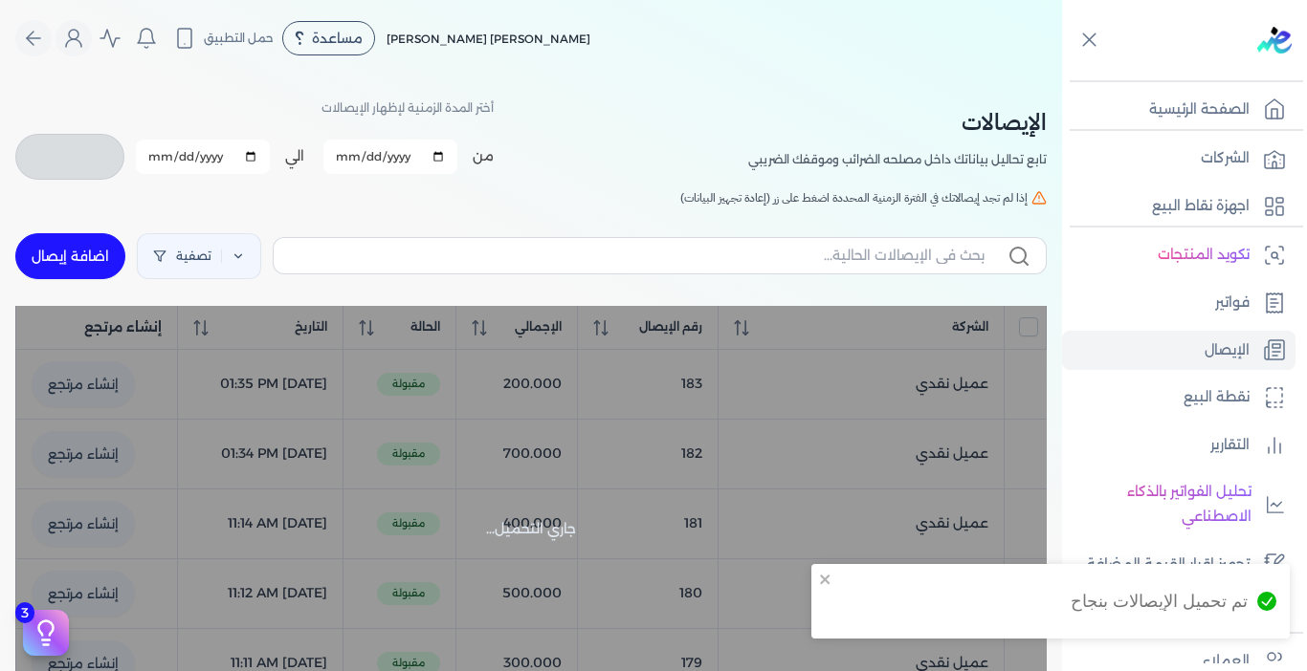
checkbox input "false"
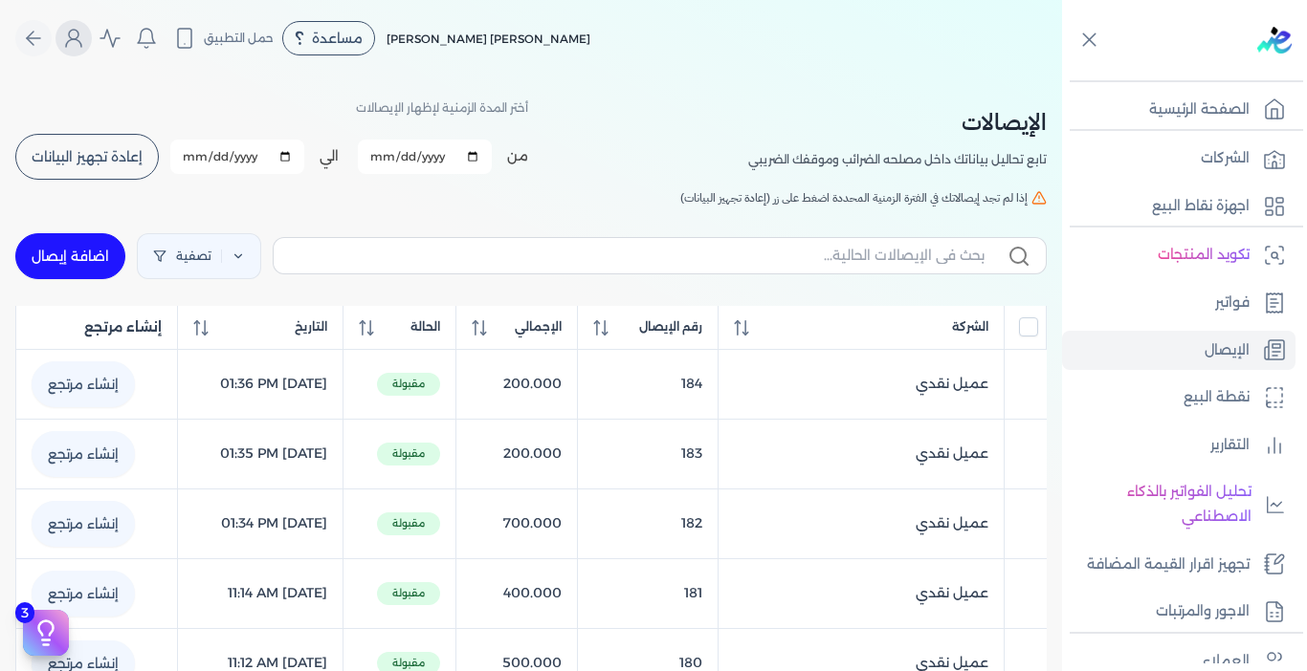
click at [85, 42] on icon "Global" at bounding box center [73, 38] width 23 height 23
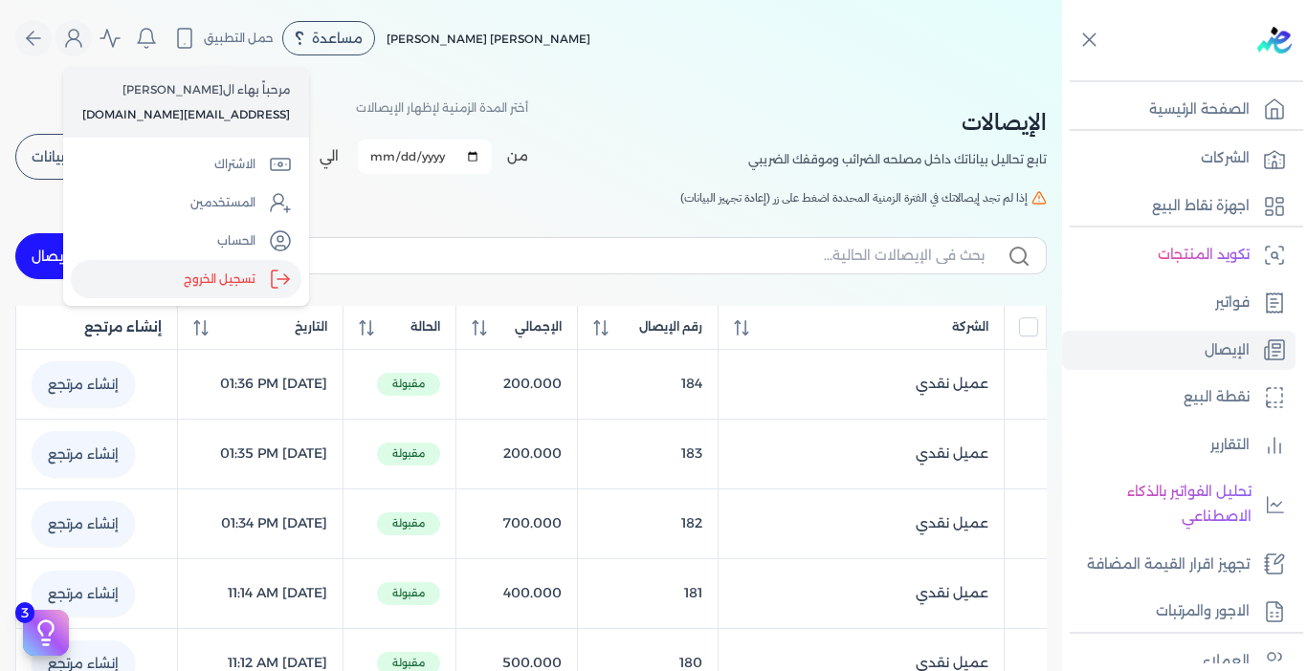
click at [269, 273] on icon "Global" at bounding box center [280, 279] width 23 height 23
click at [1062, 77] on input "Close" at bounding box center [1062, 77] width 0 height 0
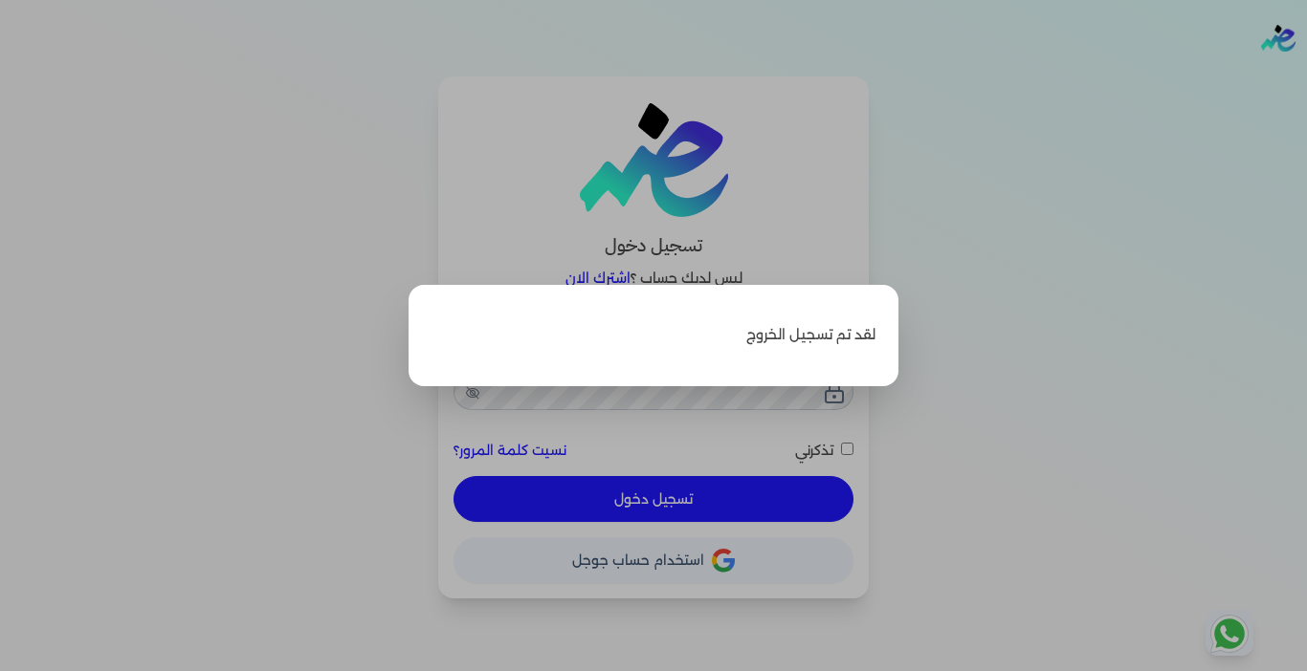
type input "[EMAIL_ADDRESS][DOMAIN_NAME]"
checkbox input "false"
